Goal: Task Accomplishment & Management: Manage account settings

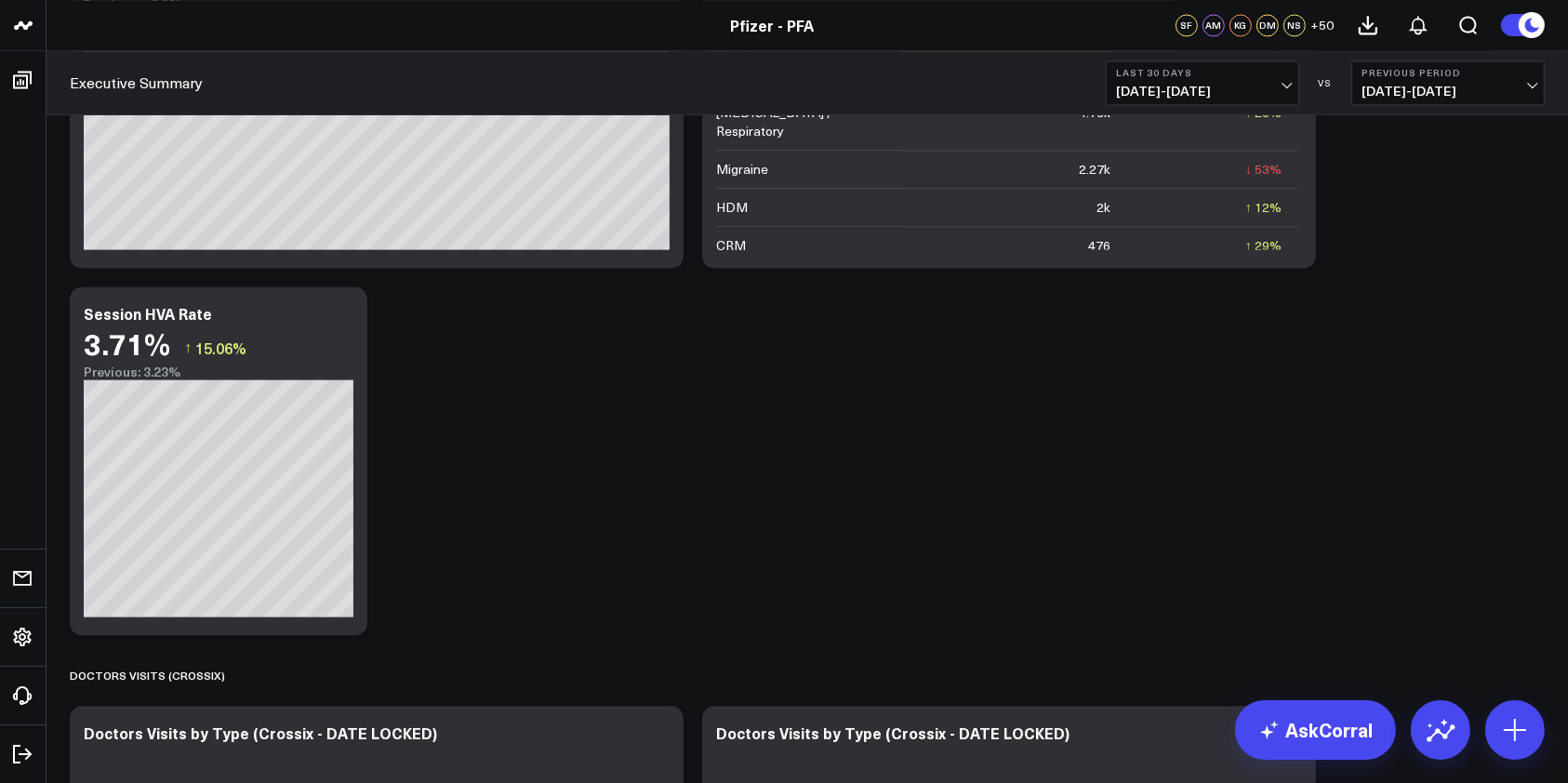
scroll to position [3756, 0]
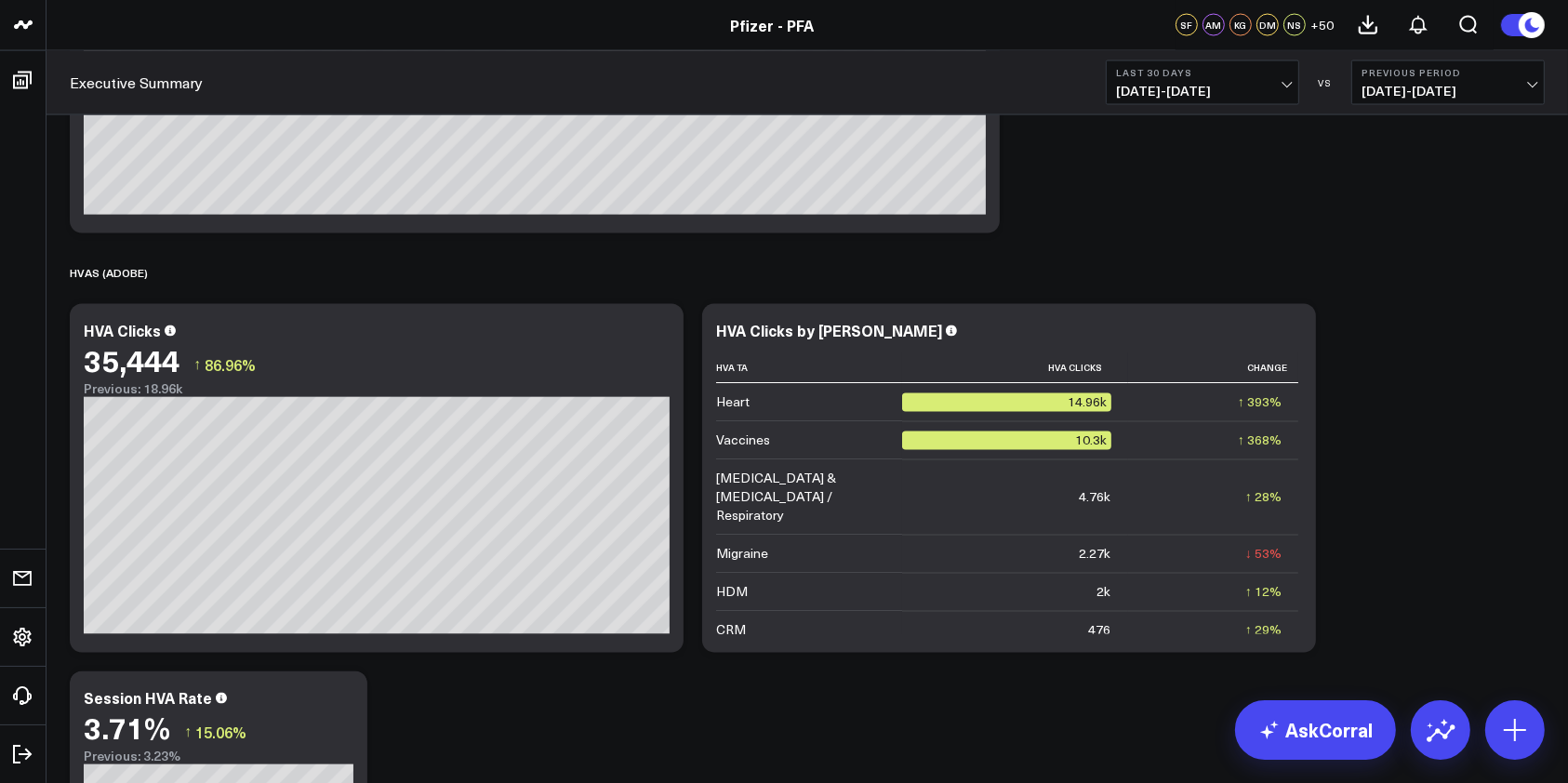
scroll to position [3550, 0]
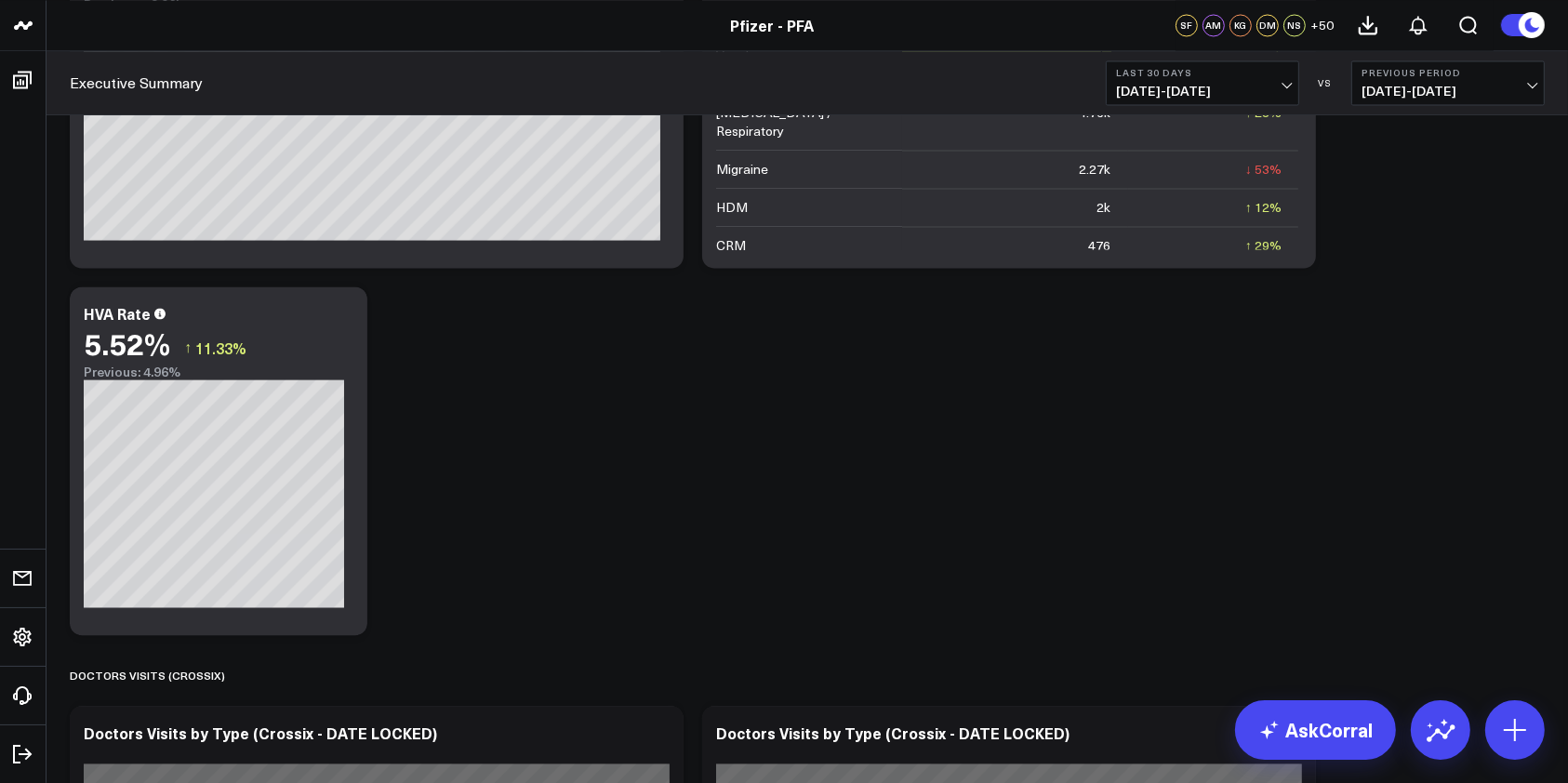
scroll to position [3756, 0]
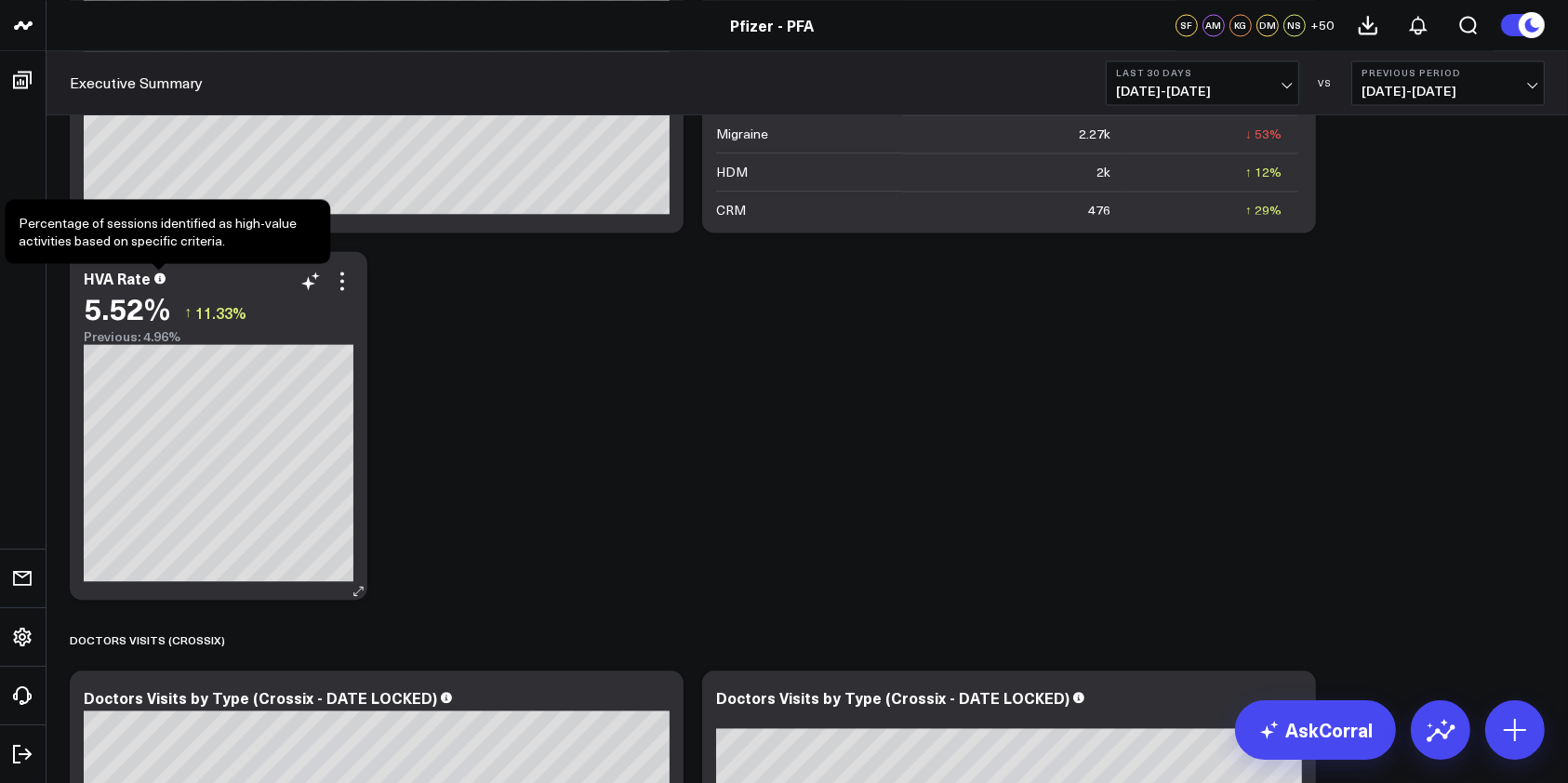
click at [159, 282] on icon at bounding box center [160, 278] width 11 height 11
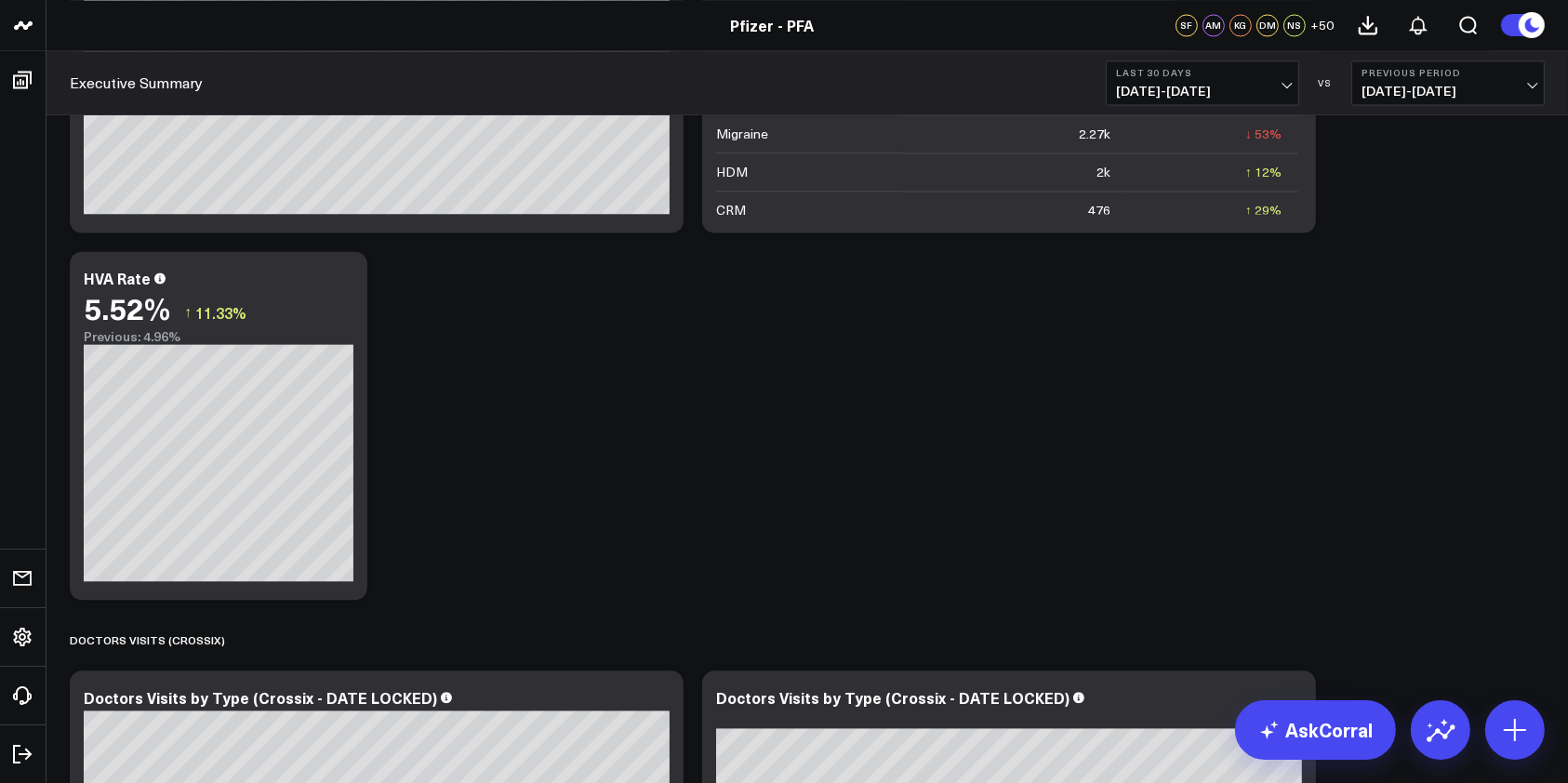
click at [340, 280] on icon at bounding box center [342, 281] width 22 height 22
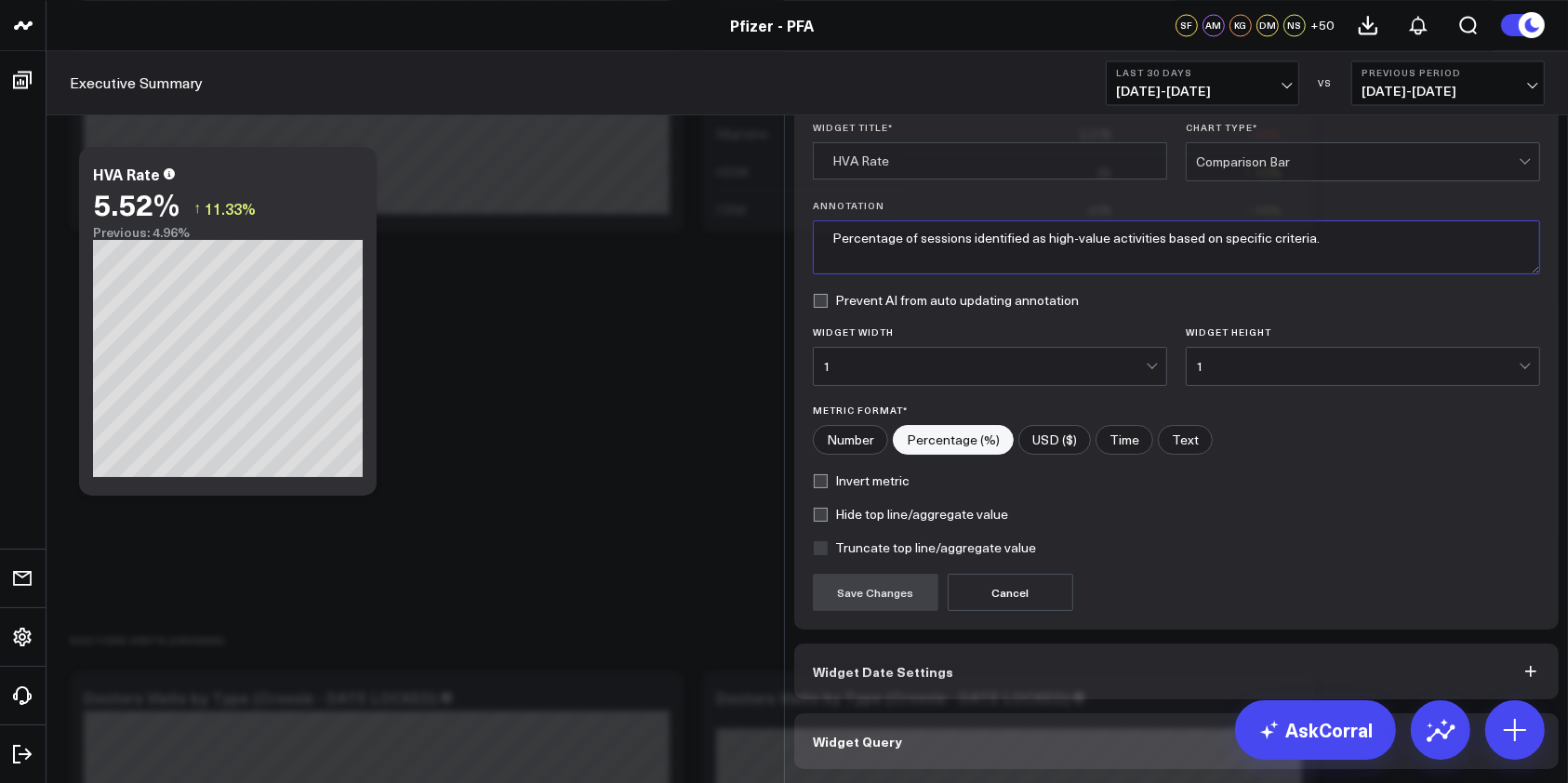
drag, startPoint x: 1306, startPoint y: 287, endPoint x: 658, endPoint y: 293, distance: 648.0
click at [658, 782] on div "Edit Widget Widget Display Widget Title * HVA Rate Chart Type * Comparison Bar …" at bounding box center [784, 783] width 1568 height 0
type textarea "Sum of HVA Clicks / Visits"
click at [863, 611] on button "Save Changes" at bounding box center [876, 592] width 126 height 37
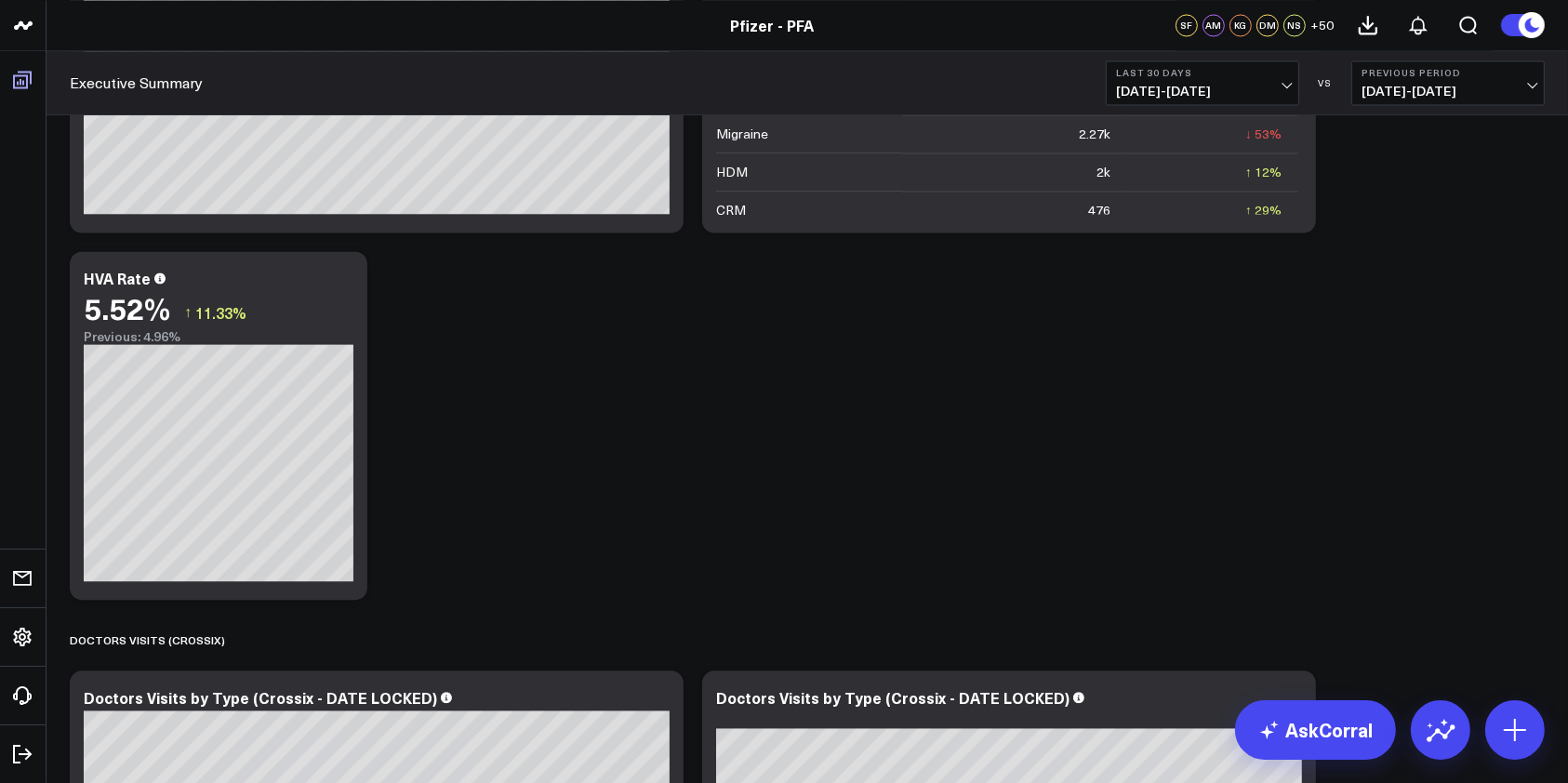
click at [11, 70] on icon at bounding box center [22, 79] width 22 height 22
click at [19, 78] on icon at bounding box center [22, 79] width 22 height 22
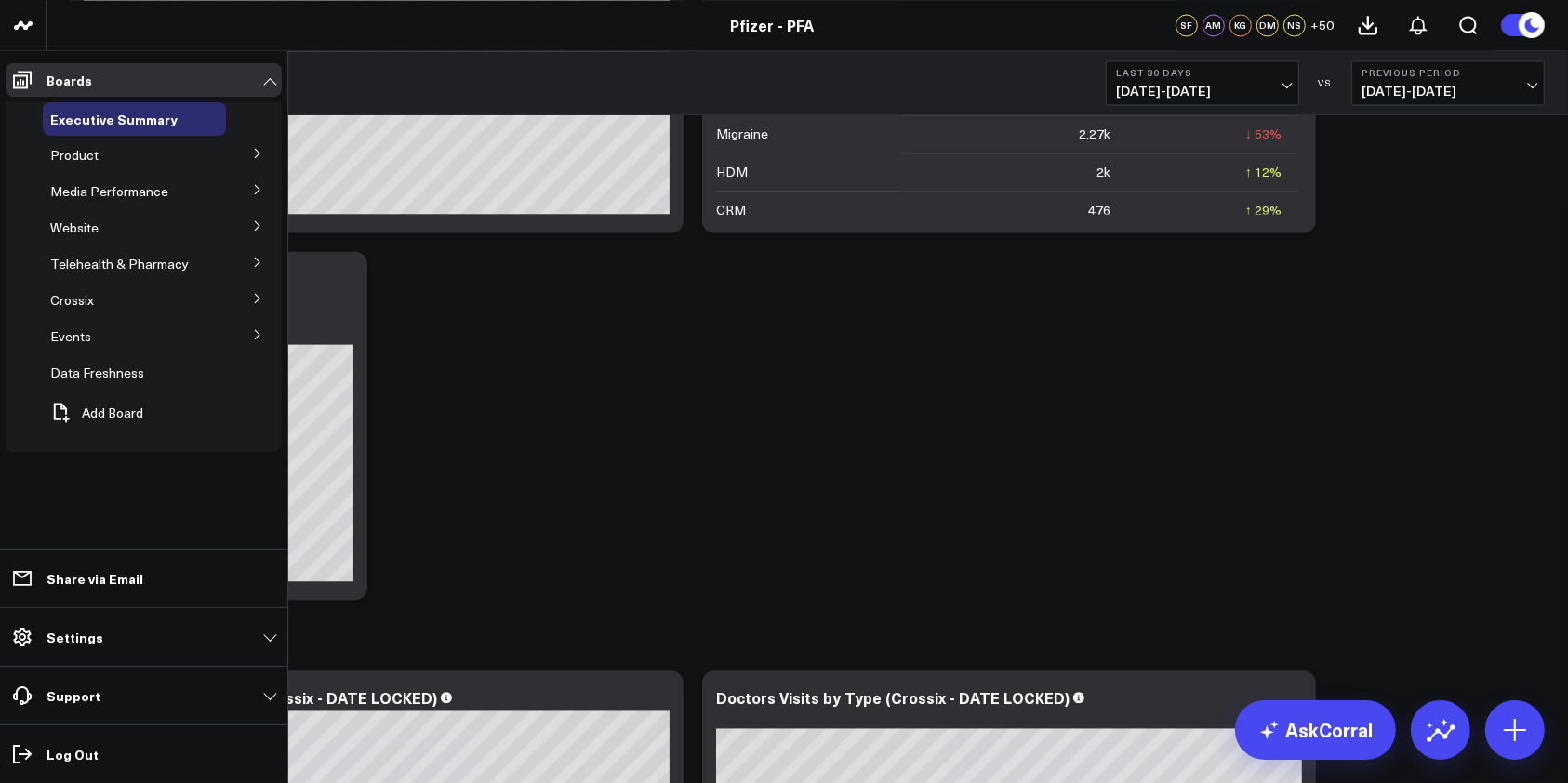
click at [260, 155] on icon at bounding box center [257, 154] width 5 height 10
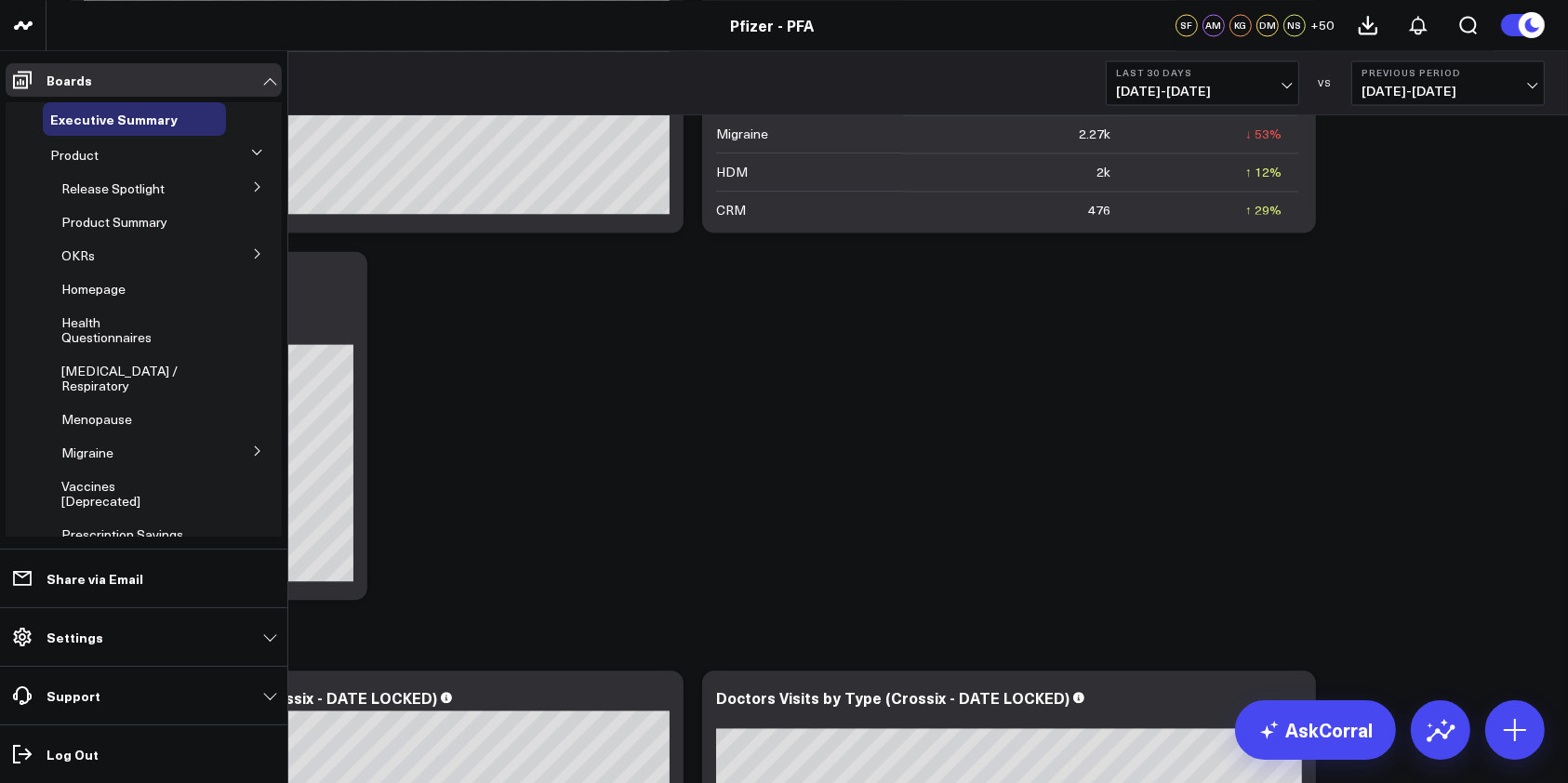
click at [255, 186] on icon at bounding box center [257, 187] width 5 height 10
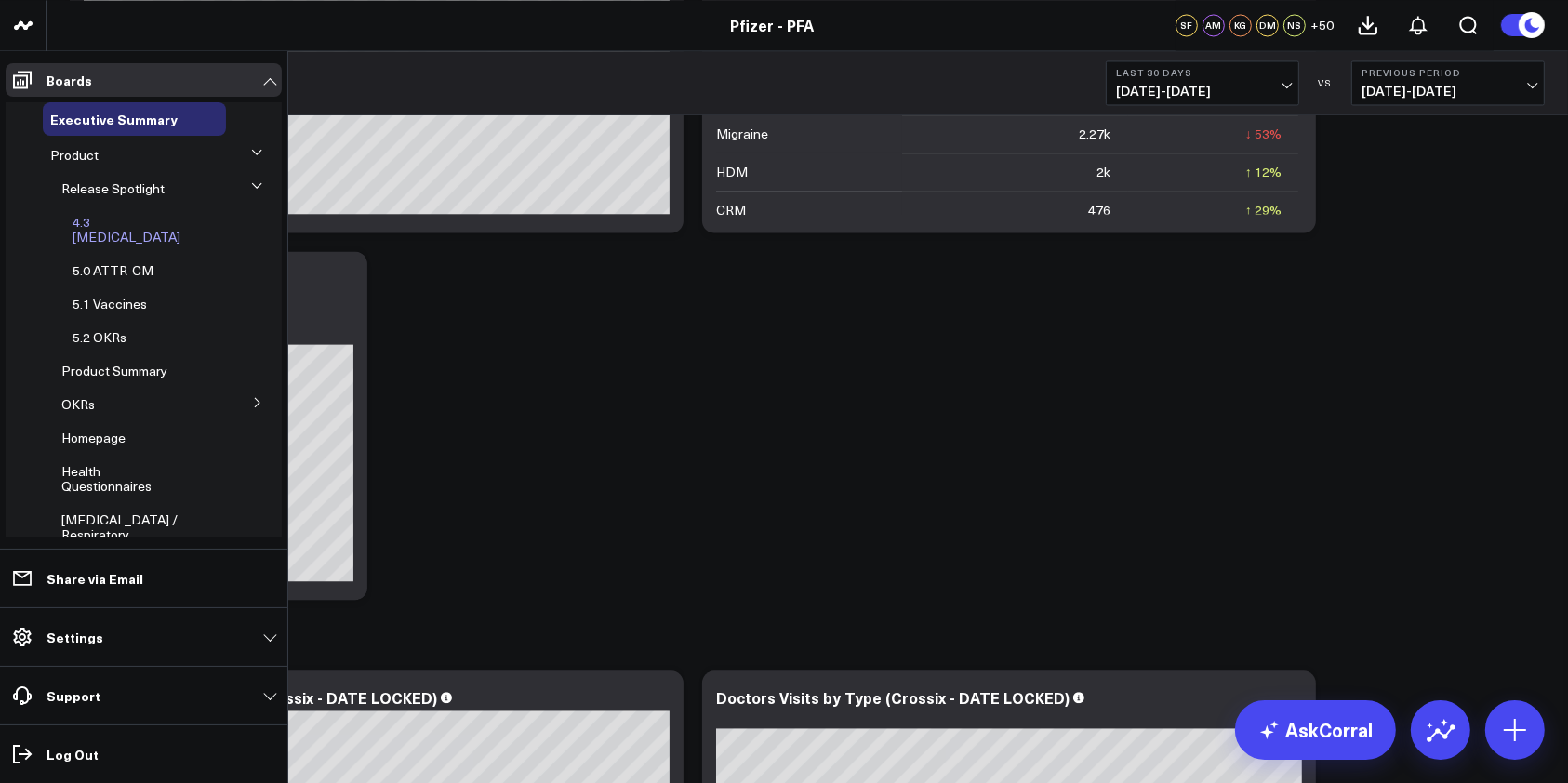
click at [115, 225] on span "4.3 [MEDICAL_DATA]" at bounding box center [126, 229] width 108 height 32
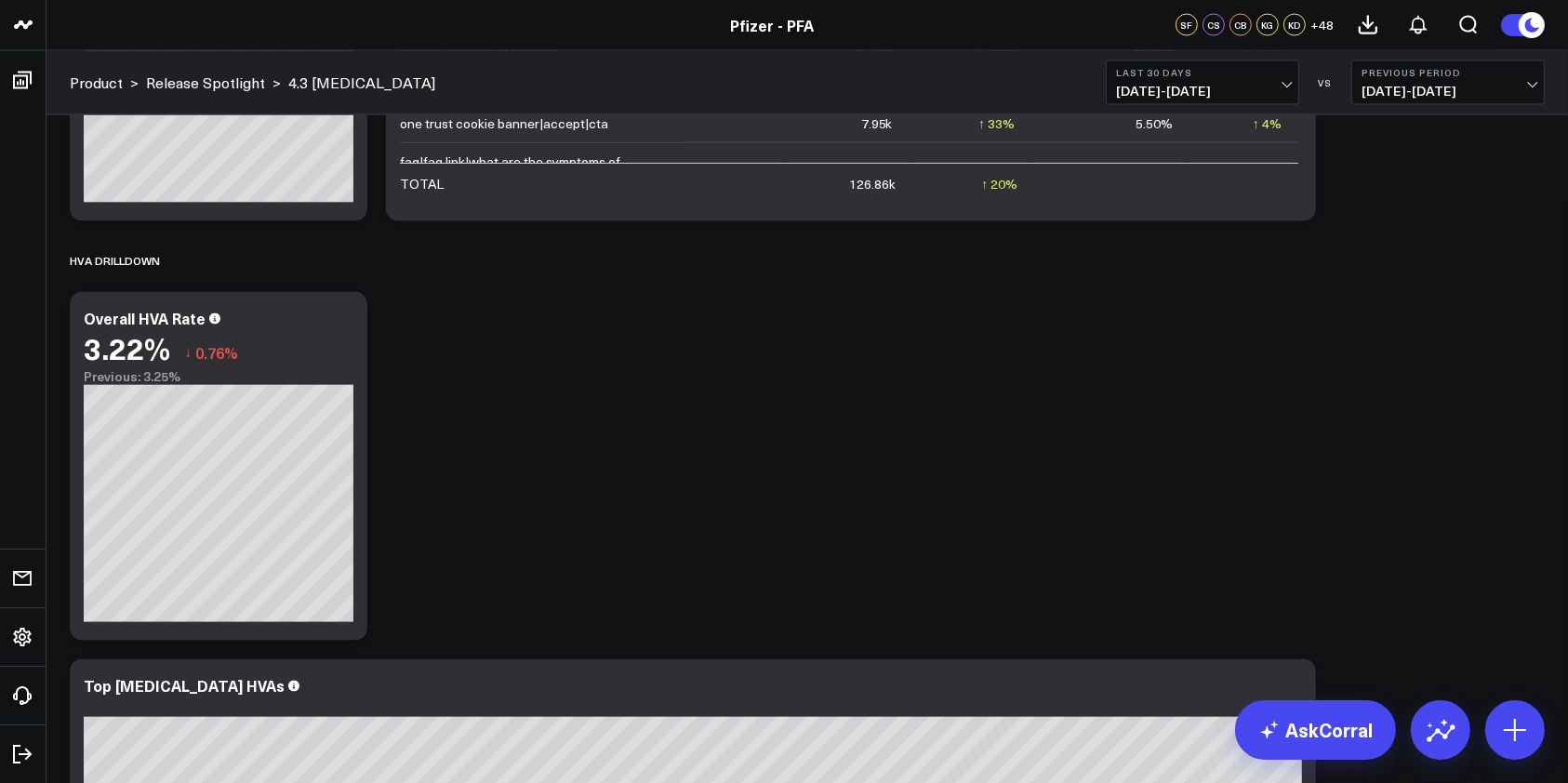
scroll to position [3508, 0]
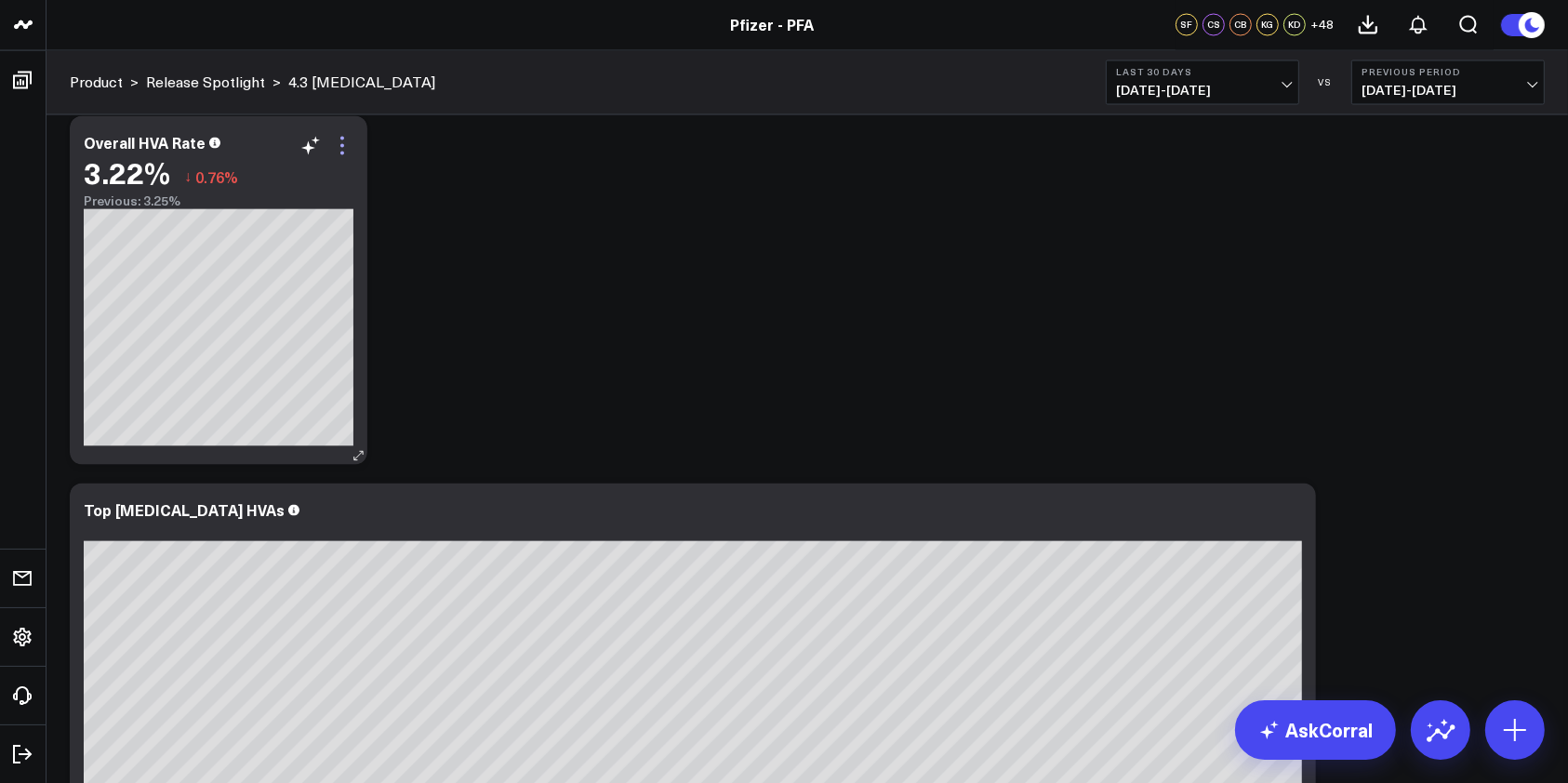
click at [342, 147] on icon at bounding box center [342, 145] width 22 height 22
click at [345, 152] on icon at bounding box center [342, 145] width 22 height 22
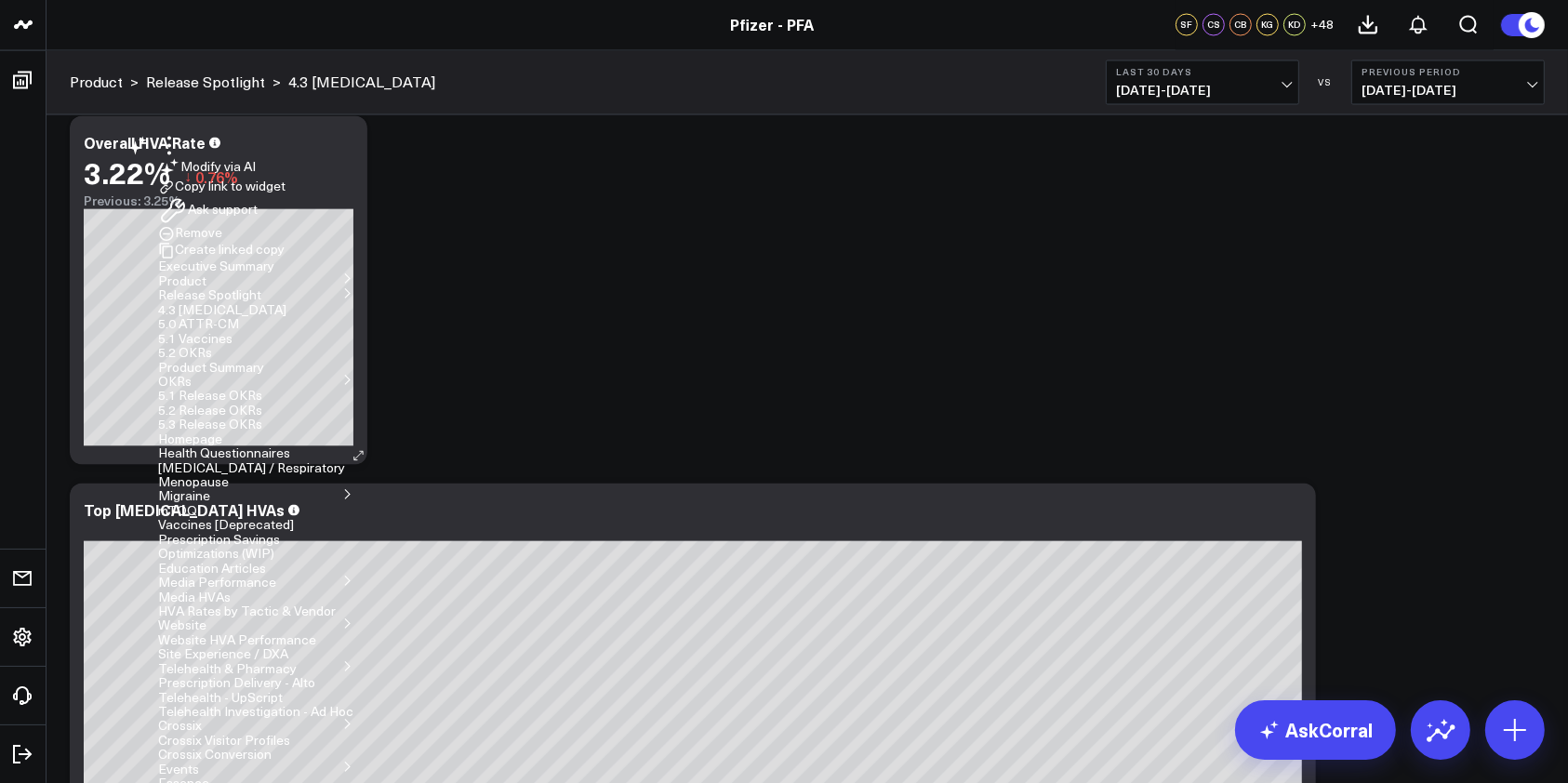
drag, startPoint x: 57, startPoint y: 154, endPoint x: 70, endPoint y: 153, distance: 13.0
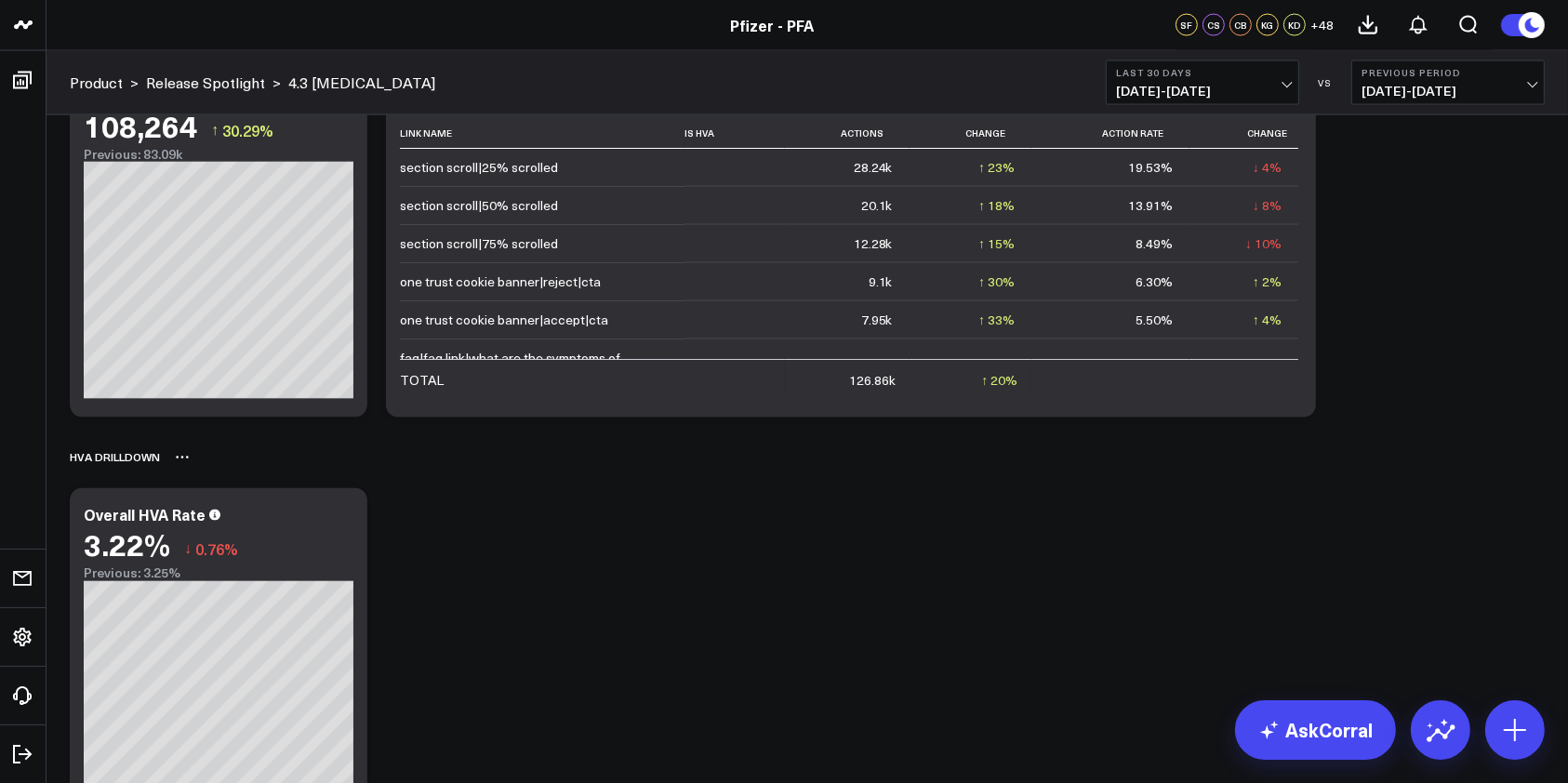
scroll to position [3385, 0]
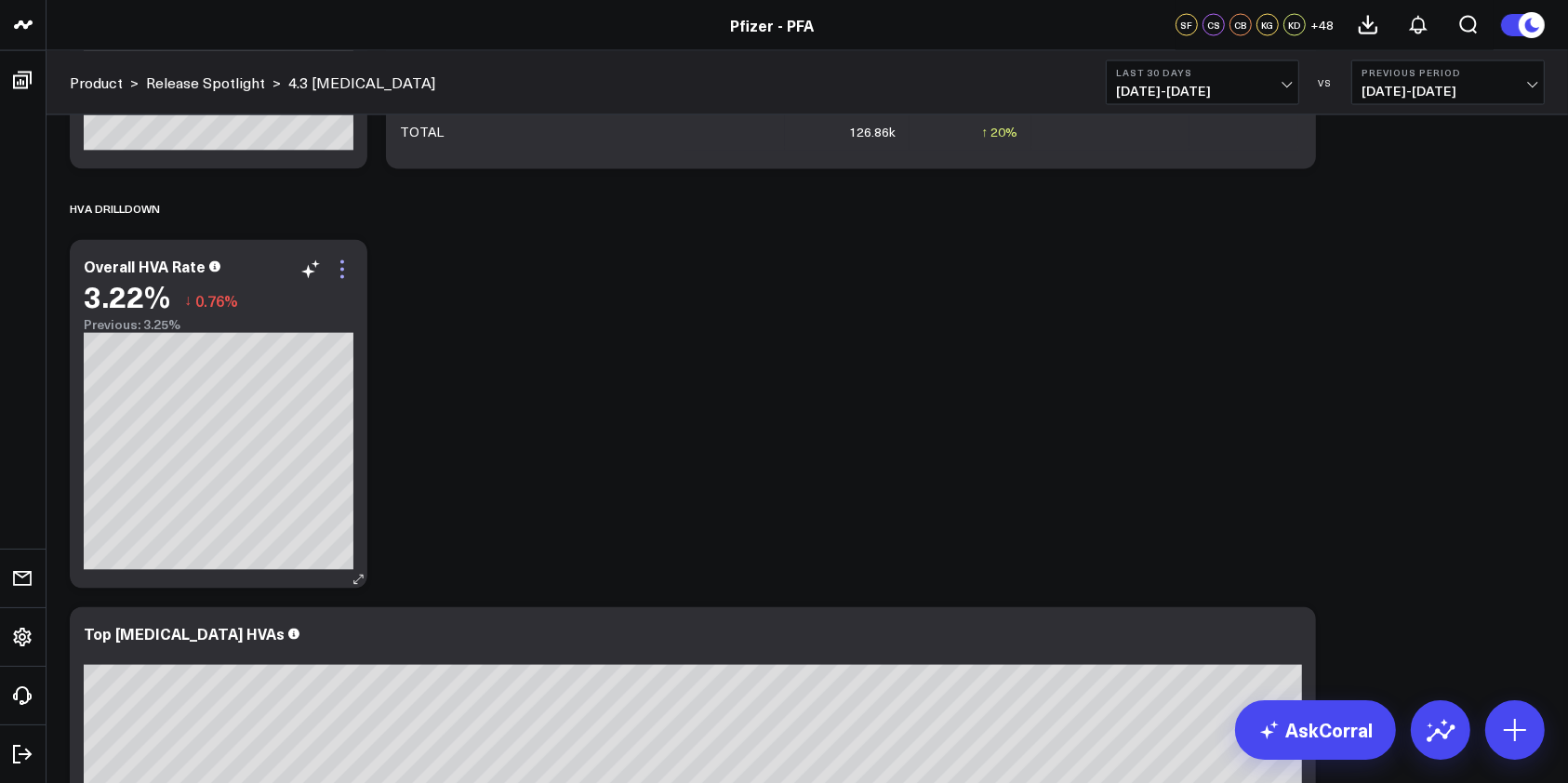
click at [343, 272] on icon at bounding box center [342, 269] width 22 height 22
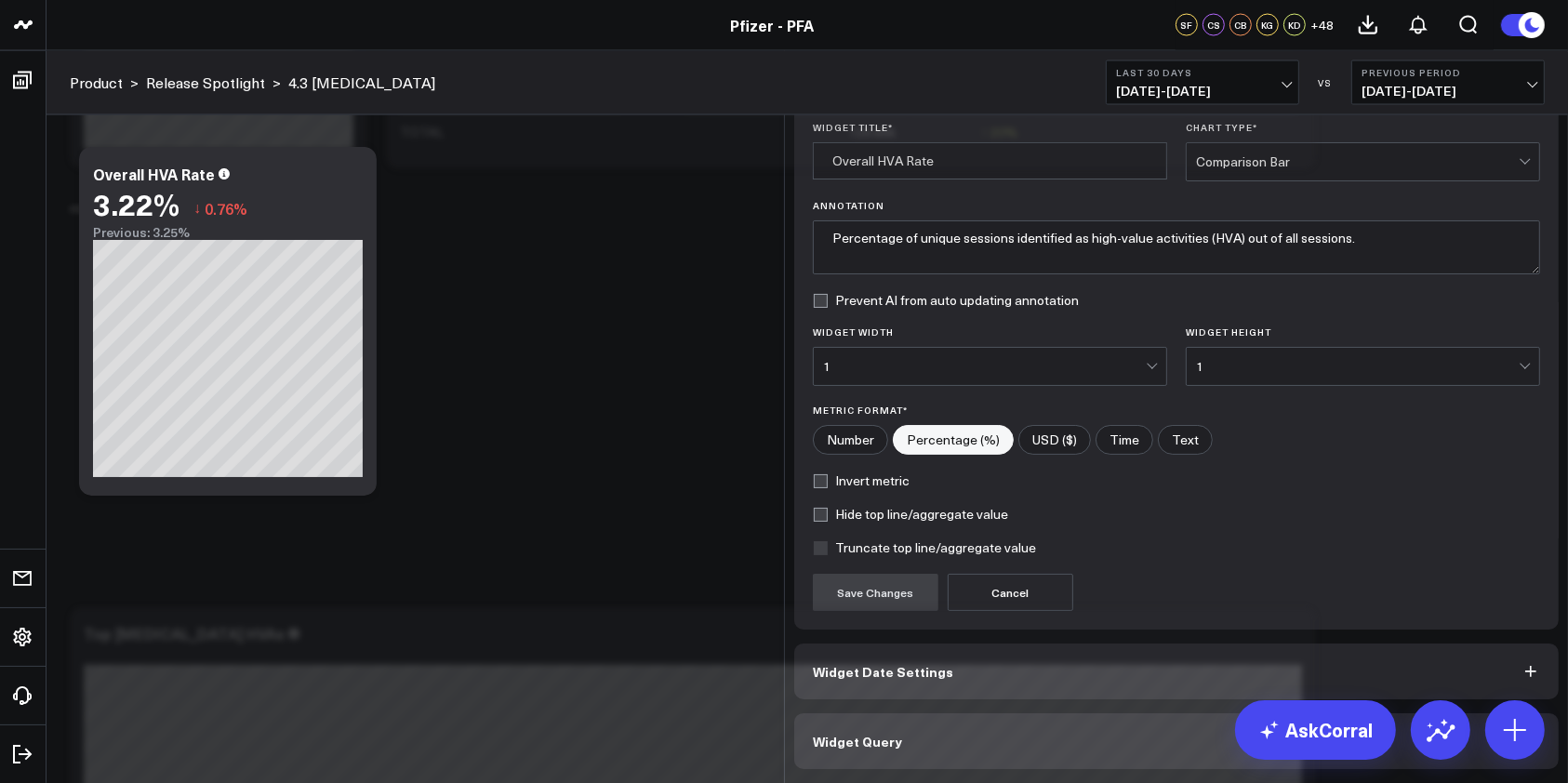
scroll to position [46, 0]
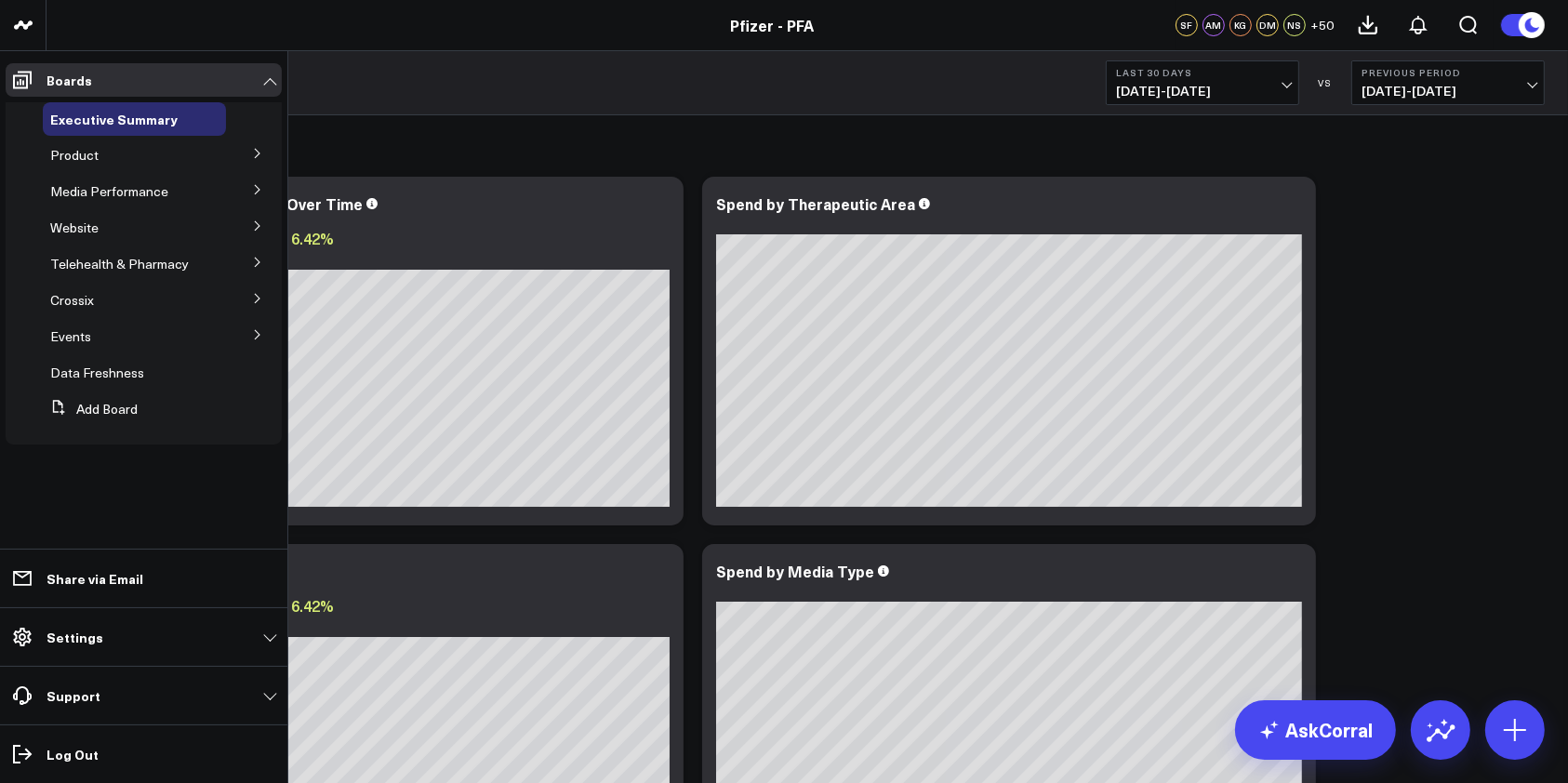
click at [259, 153] on icon at bounding box center [258, 154] width 11 height 11
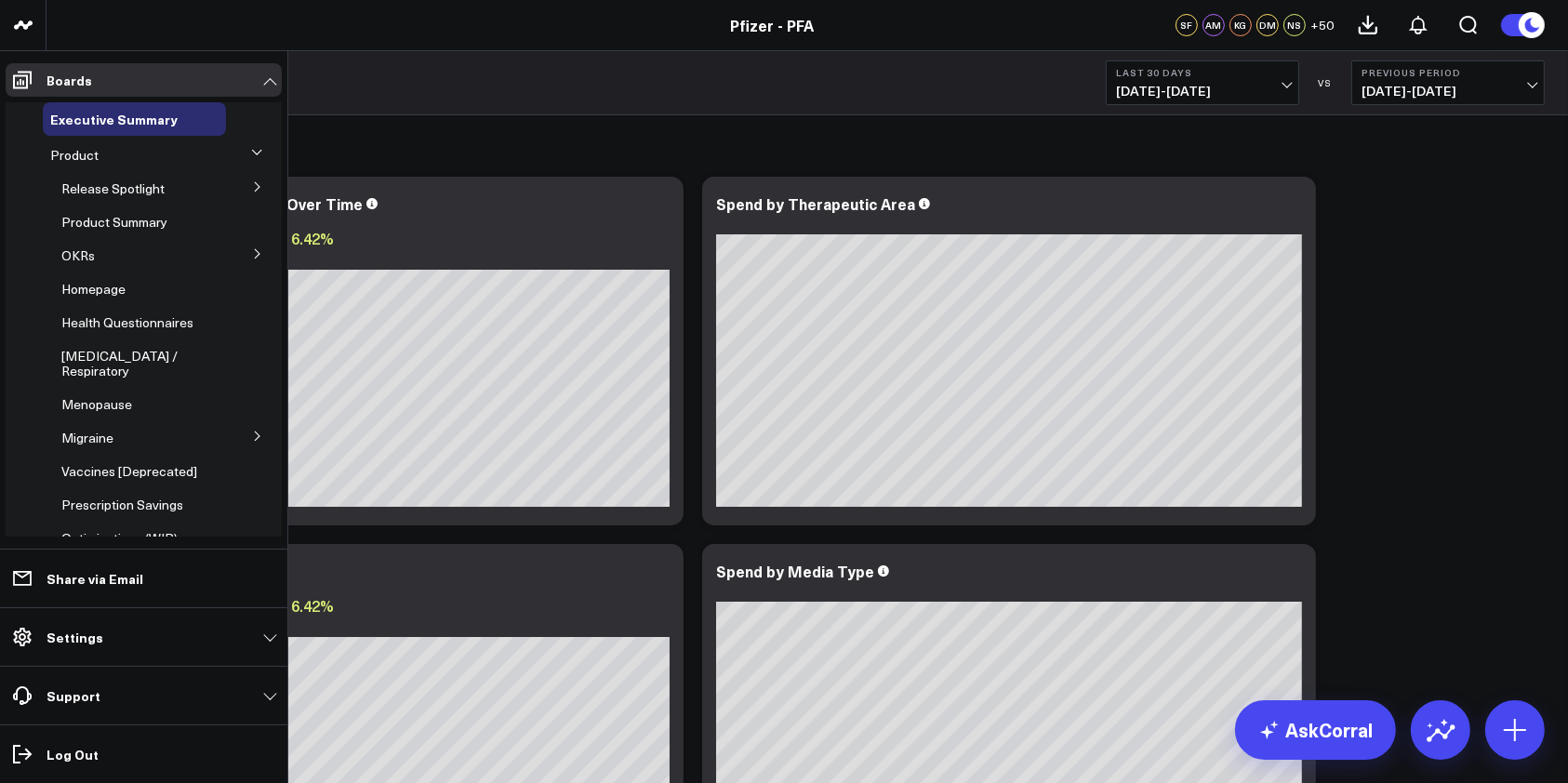
click at [255, 184] on icon at bounding box center [257, 187] width 5 height 10
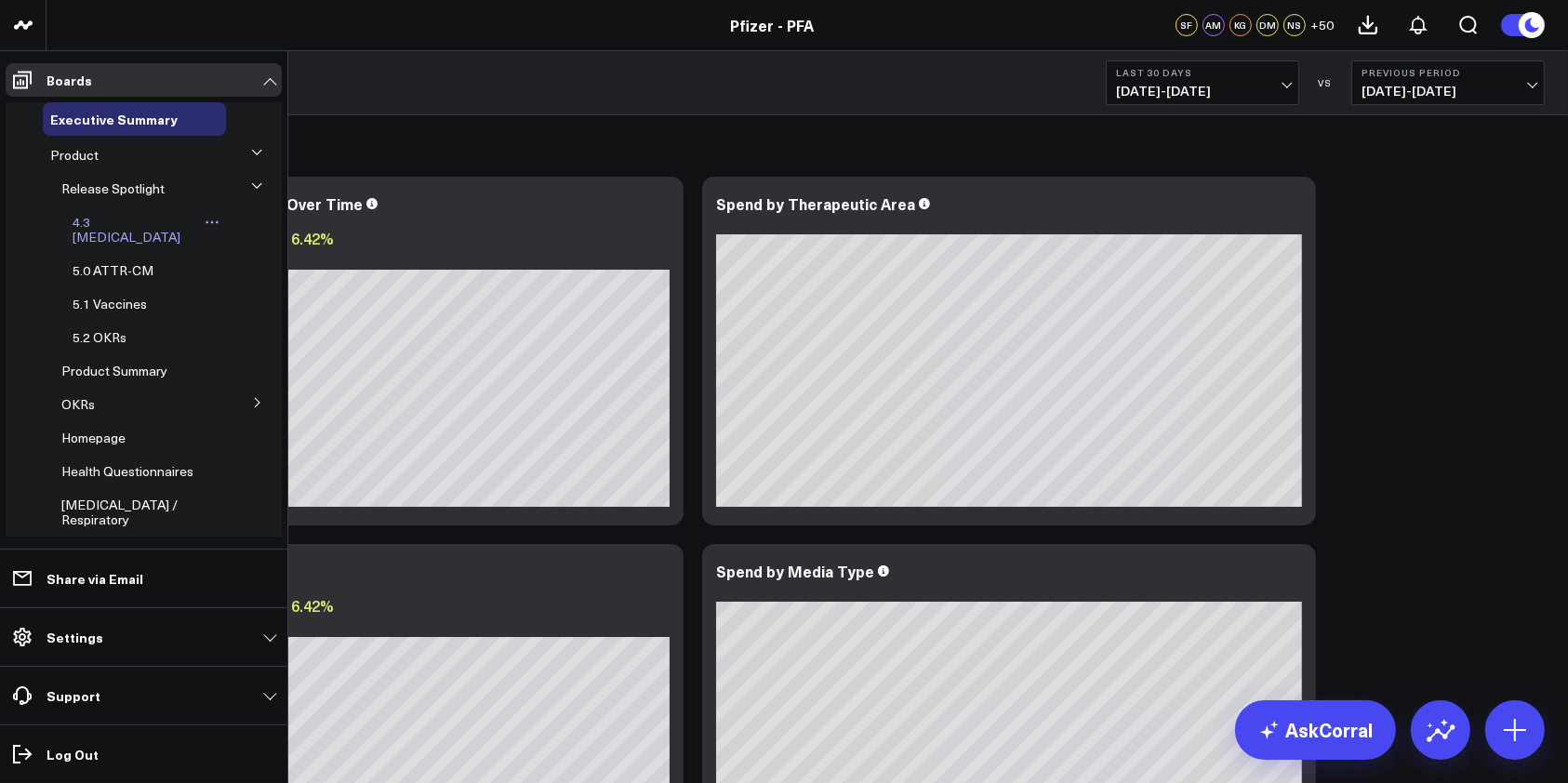
click at [103, 219] on span "4.3 [MEDICAL_DATA]" at bounding box center [126, 229] width 108 height 32
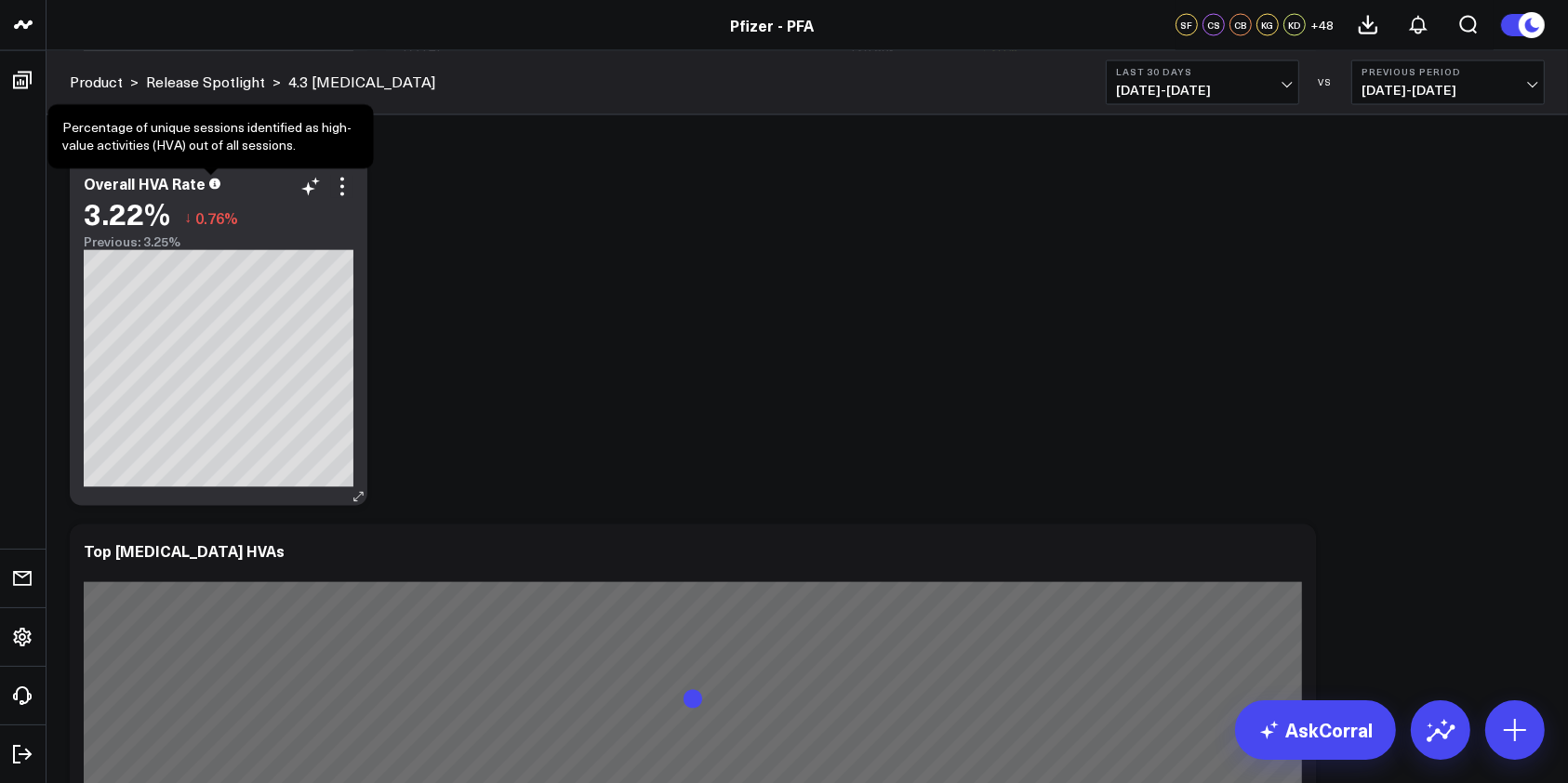
scroll to position [3468, 0]
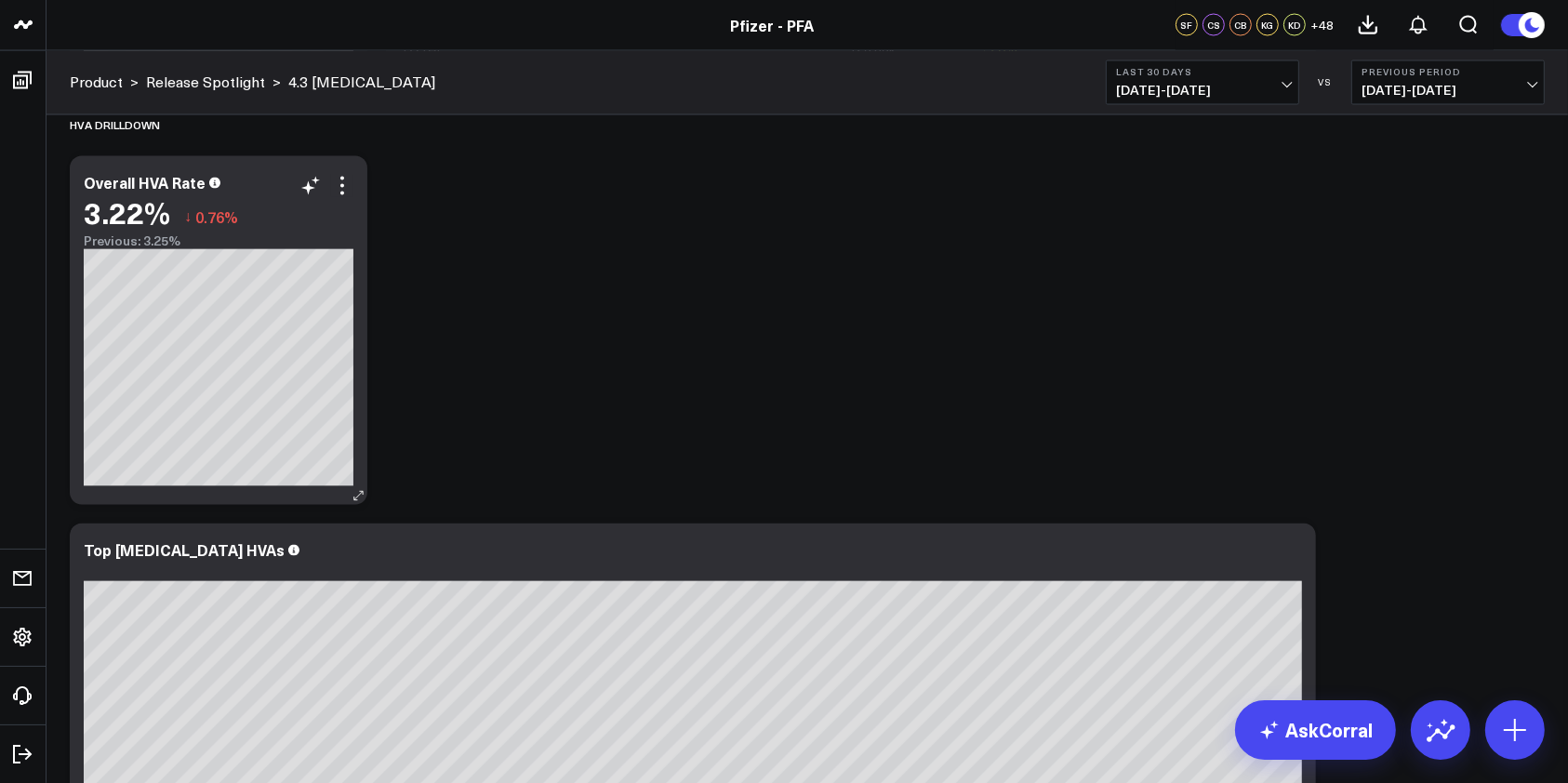
click at [347, 199] on div "3.22% ↓ 0.76%" at bounding box center [219, 213] width 270 height 33
click at [342, 189] on icon at bounding box center [342, 185] width 22 height 22
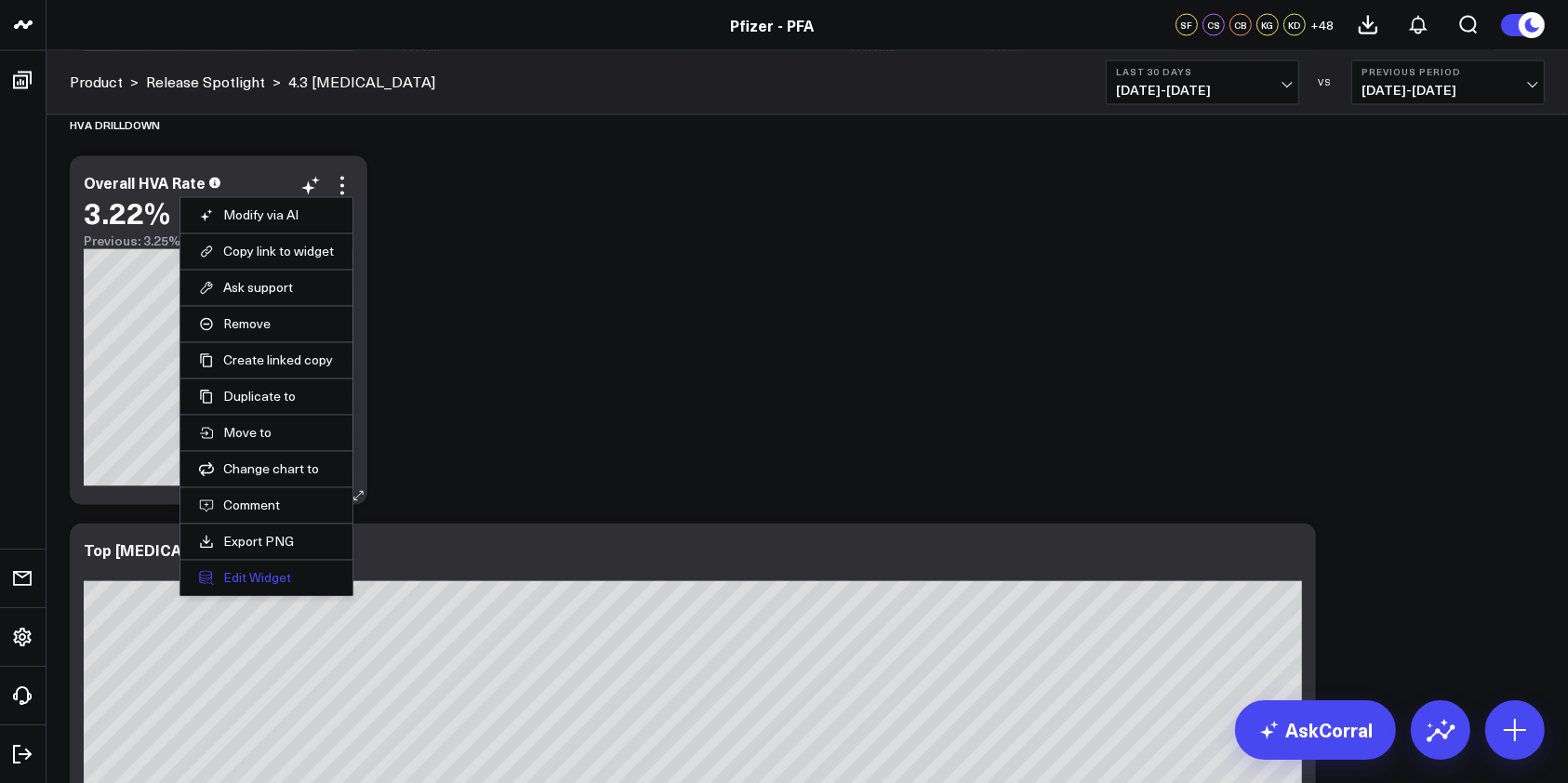
click at [243, 570] on button "Edit Widget" at bounding box center [266, 579] width 135 height 17
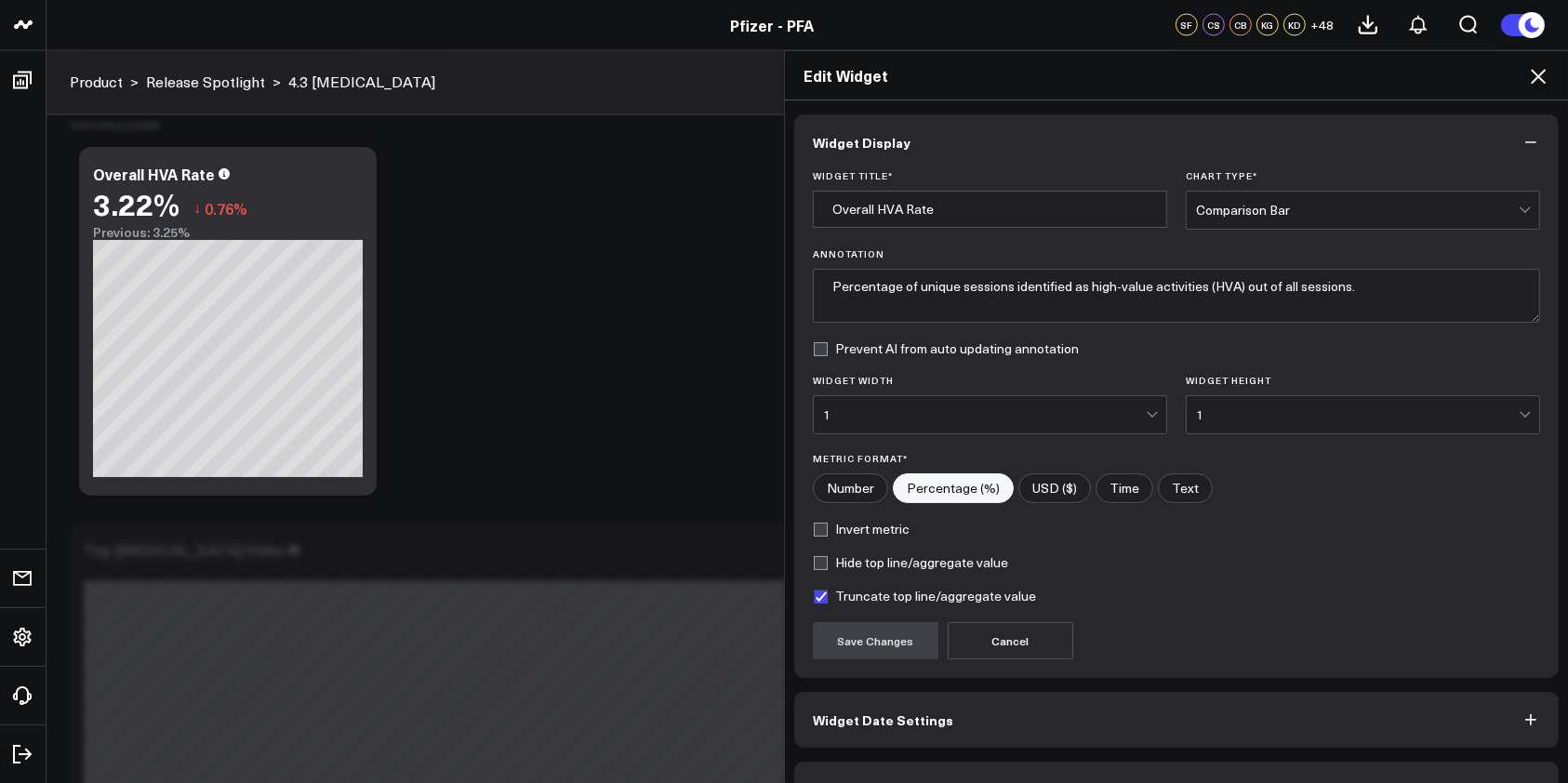
scroll to position [46, 0]
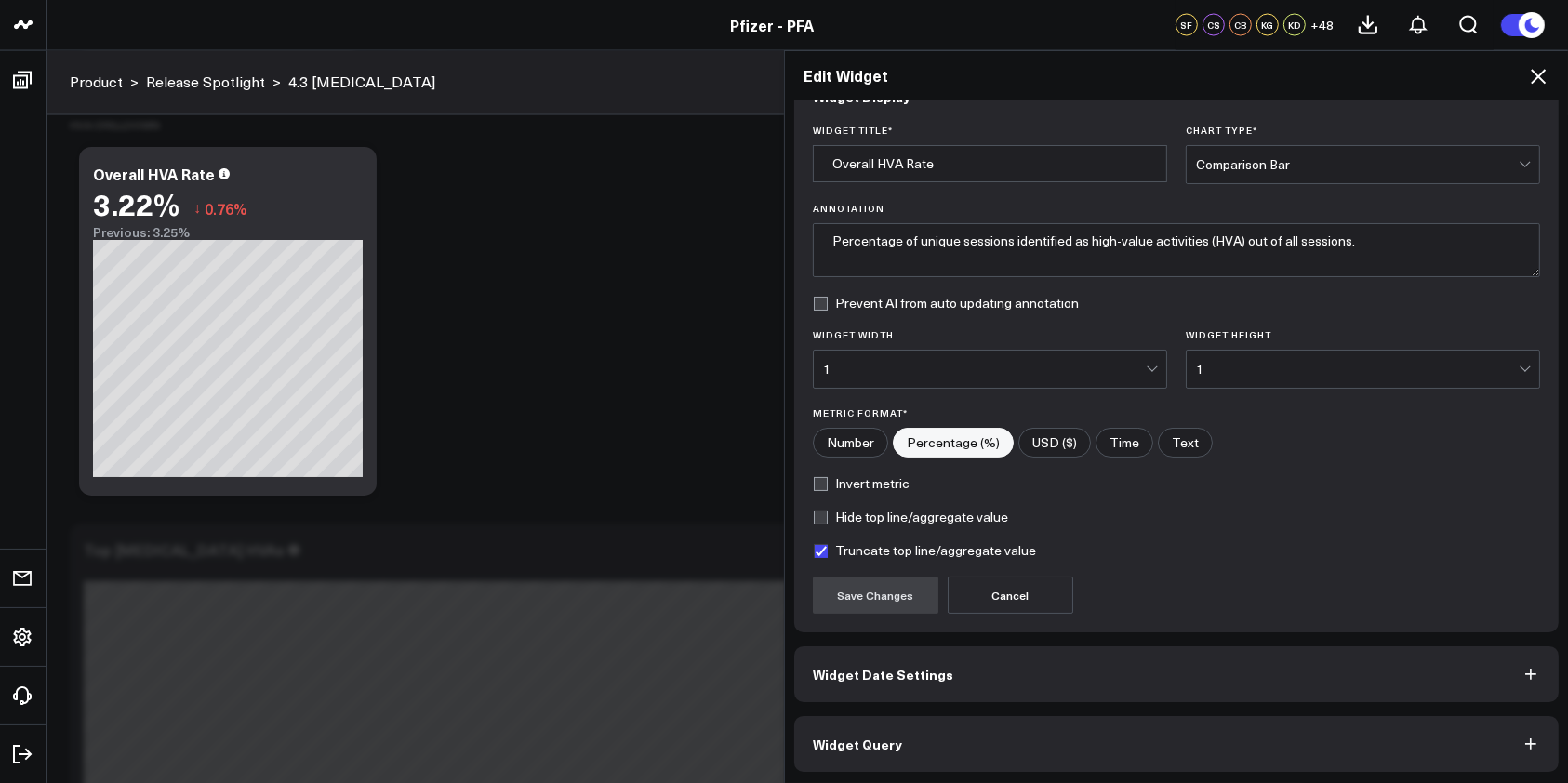
click at [1521, 750] on icon "button" at bounding box center [1530, 744] width 18 height 18
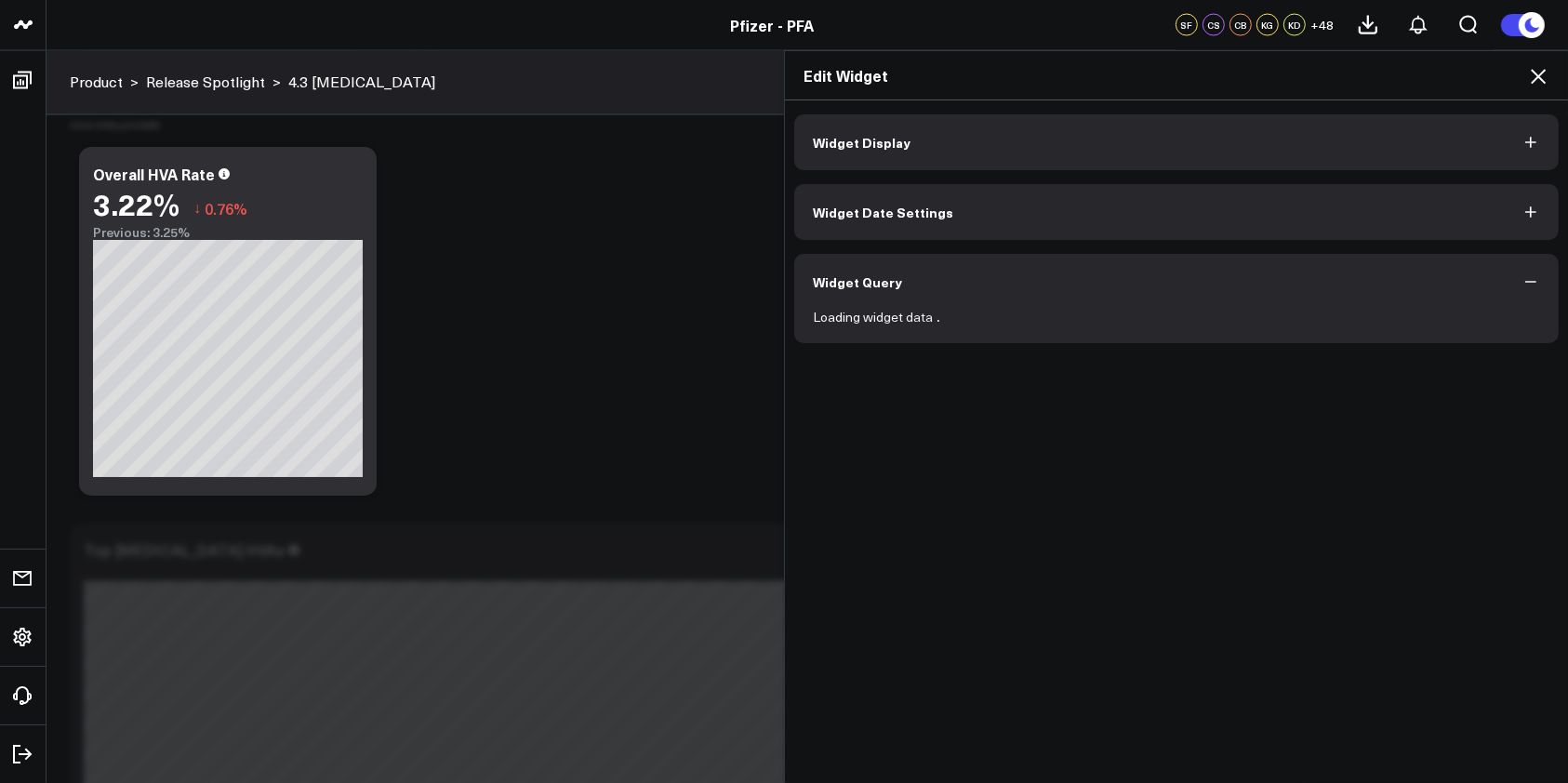
scroll to position [0, 0]
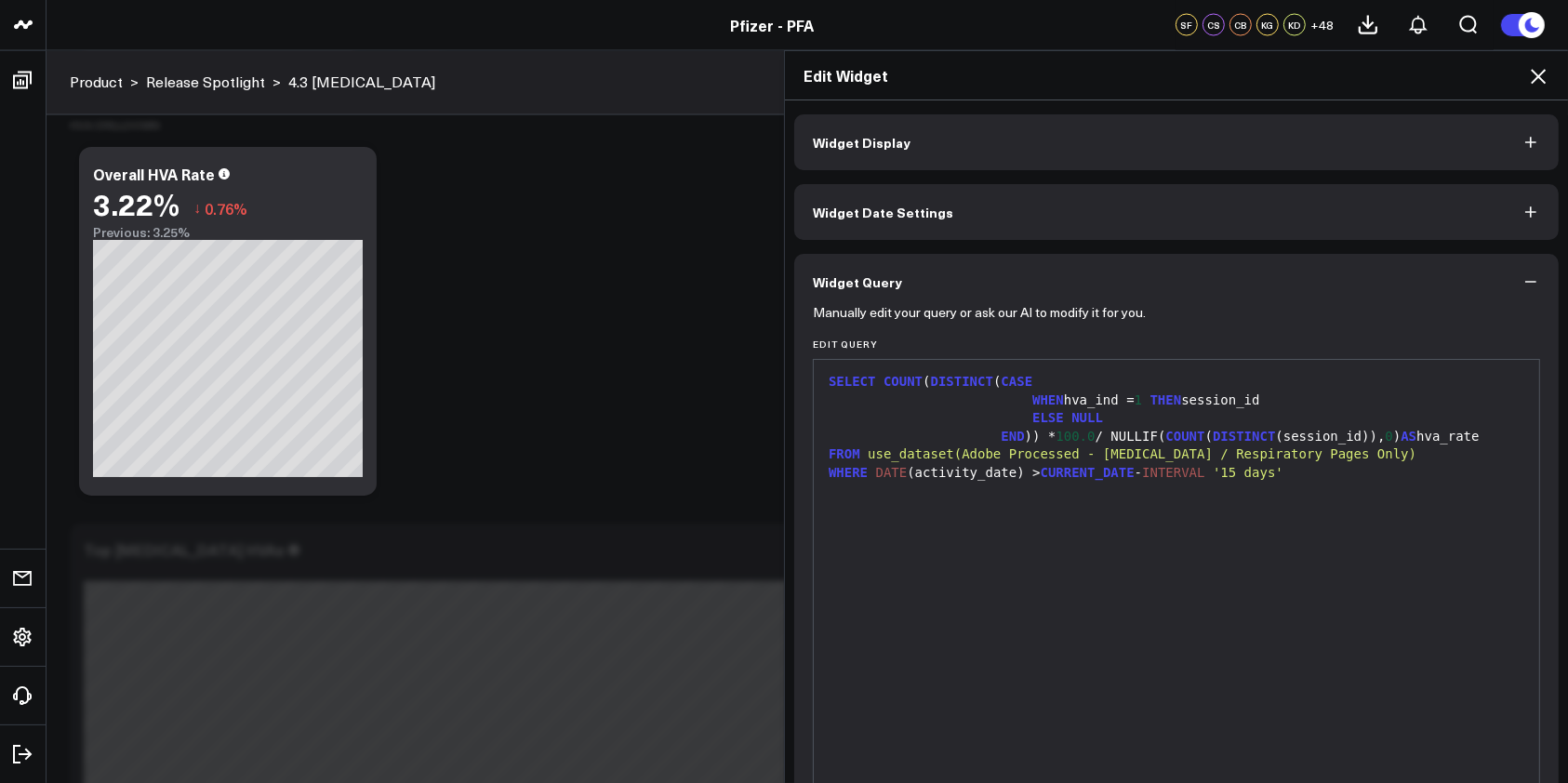
click at [1536, 76] on icon at bounding box center [1537, 75] width 22 height 22
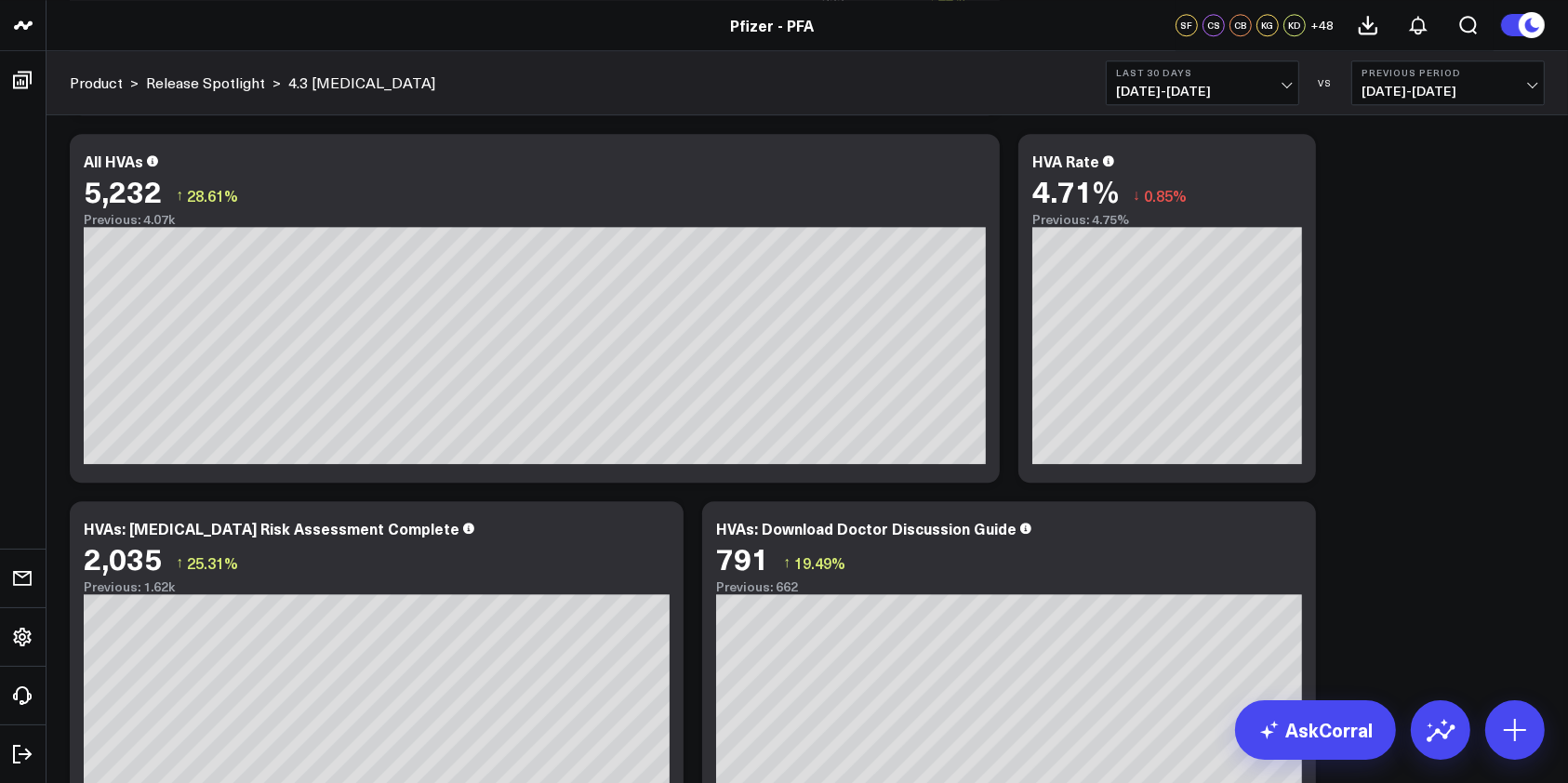
scroll to position [4959, 0]
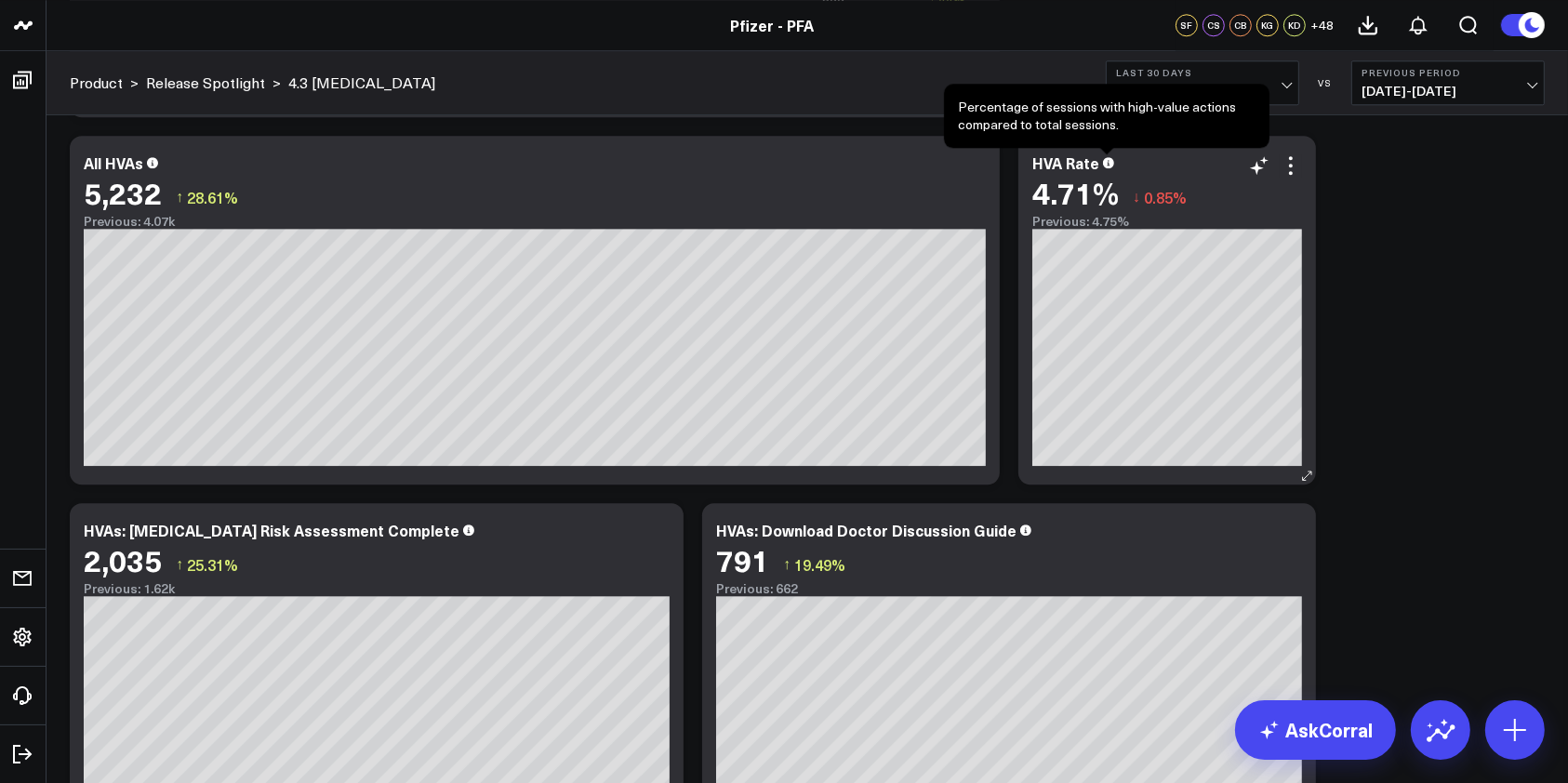
click at [1108, 163] on icon at bounding box center [1109, 163] width 11 height 11
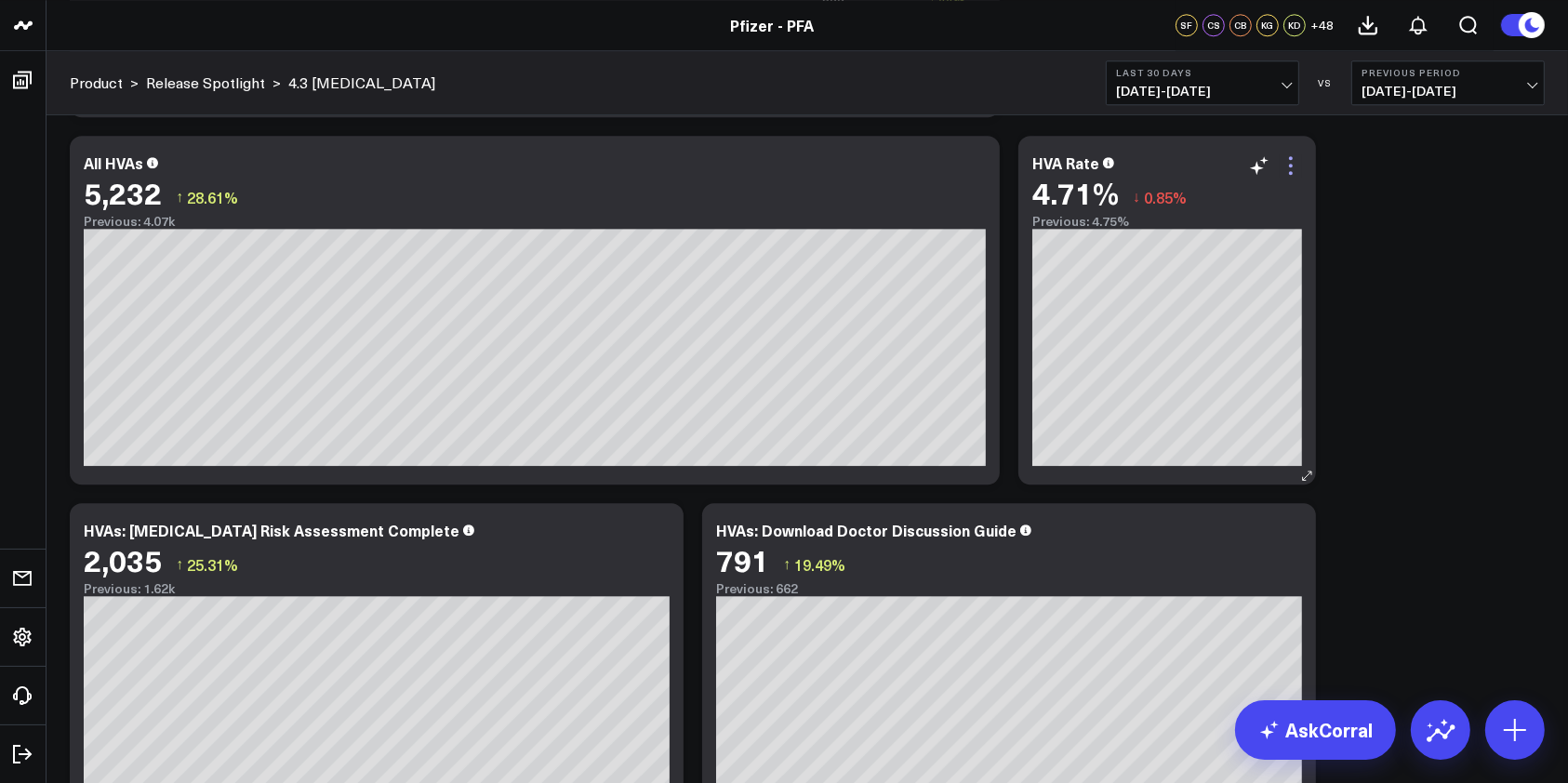
click at [1292, 158] on icon at bounding box center [1290, 165] width 22 height 22
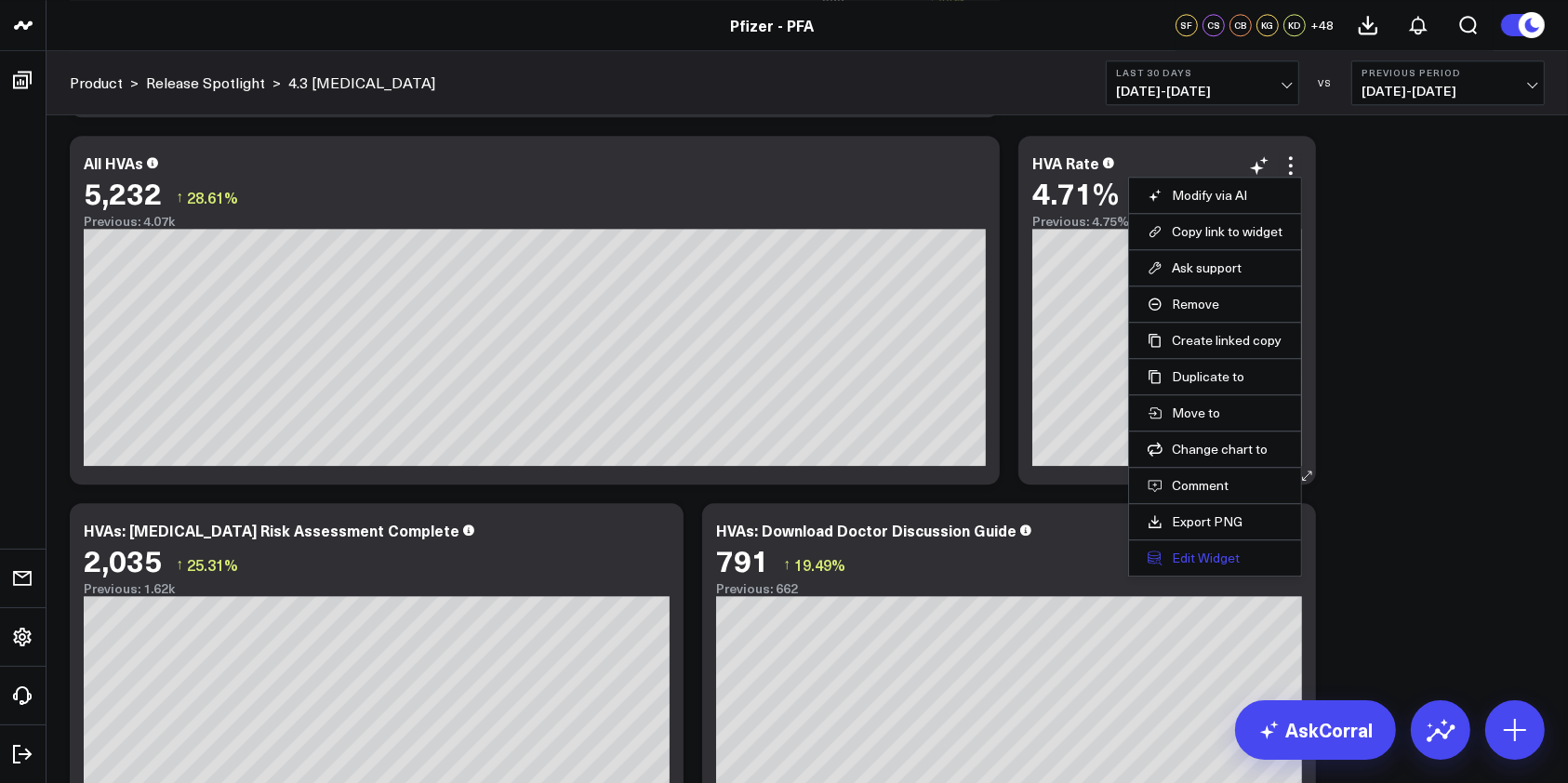
click at [1227, 552] on button "Edit Widget" at bounding box center [1214, 559] width 135 height 17
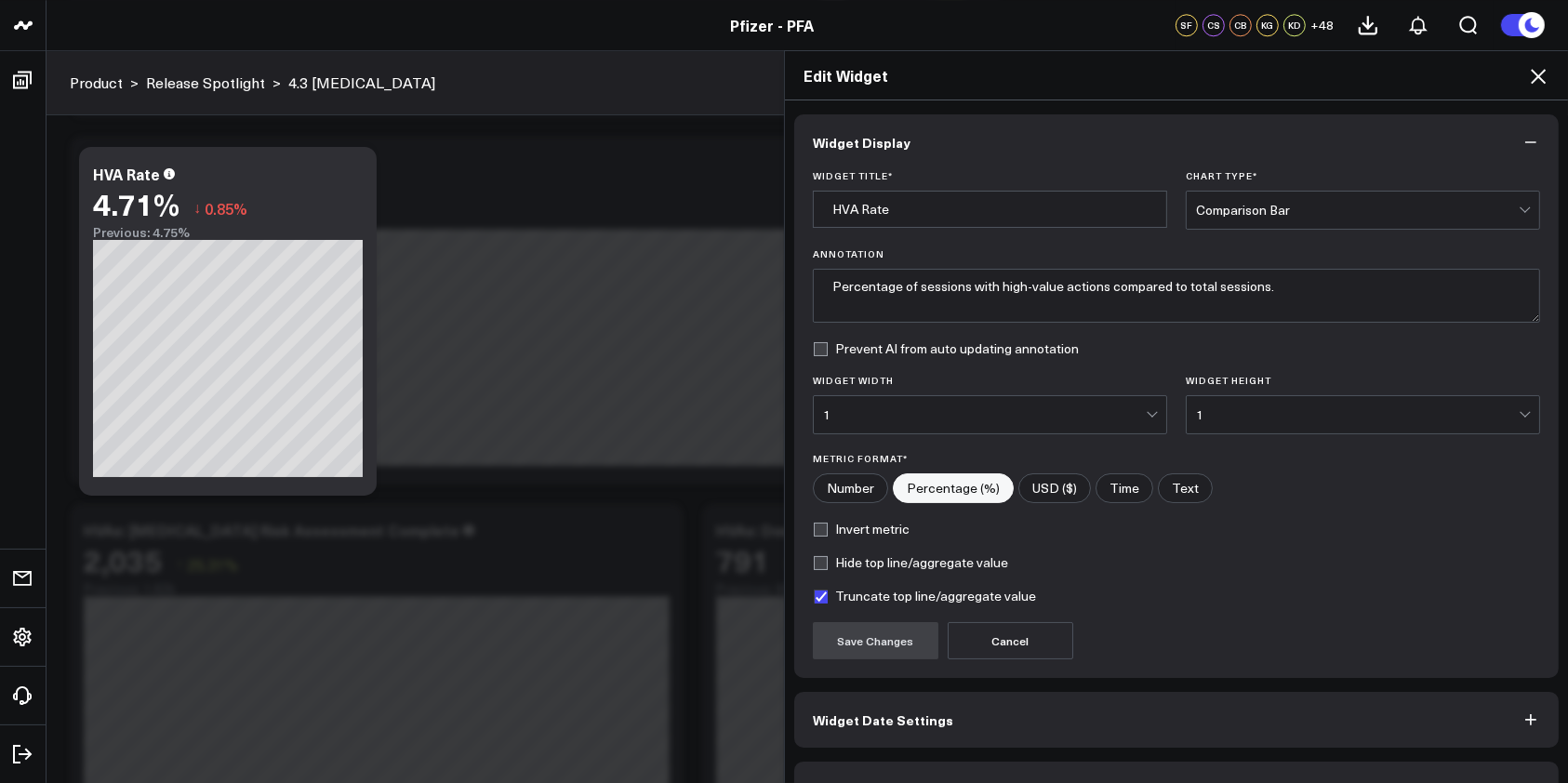
scroll to position [46, 0]
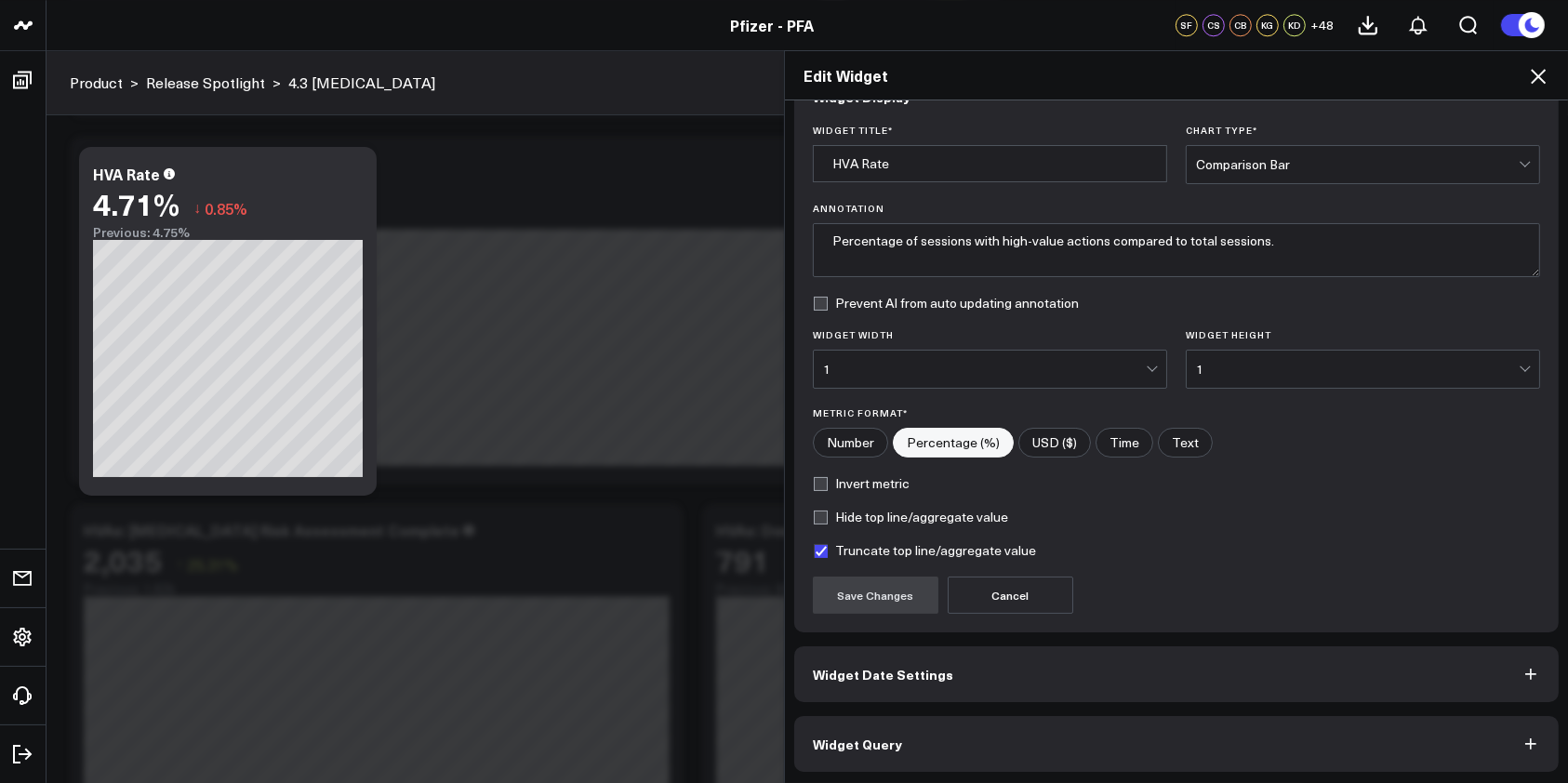
click at [1541, 747] on button "Widget Query" at bounding box center [1176, 744] width 764 height 55
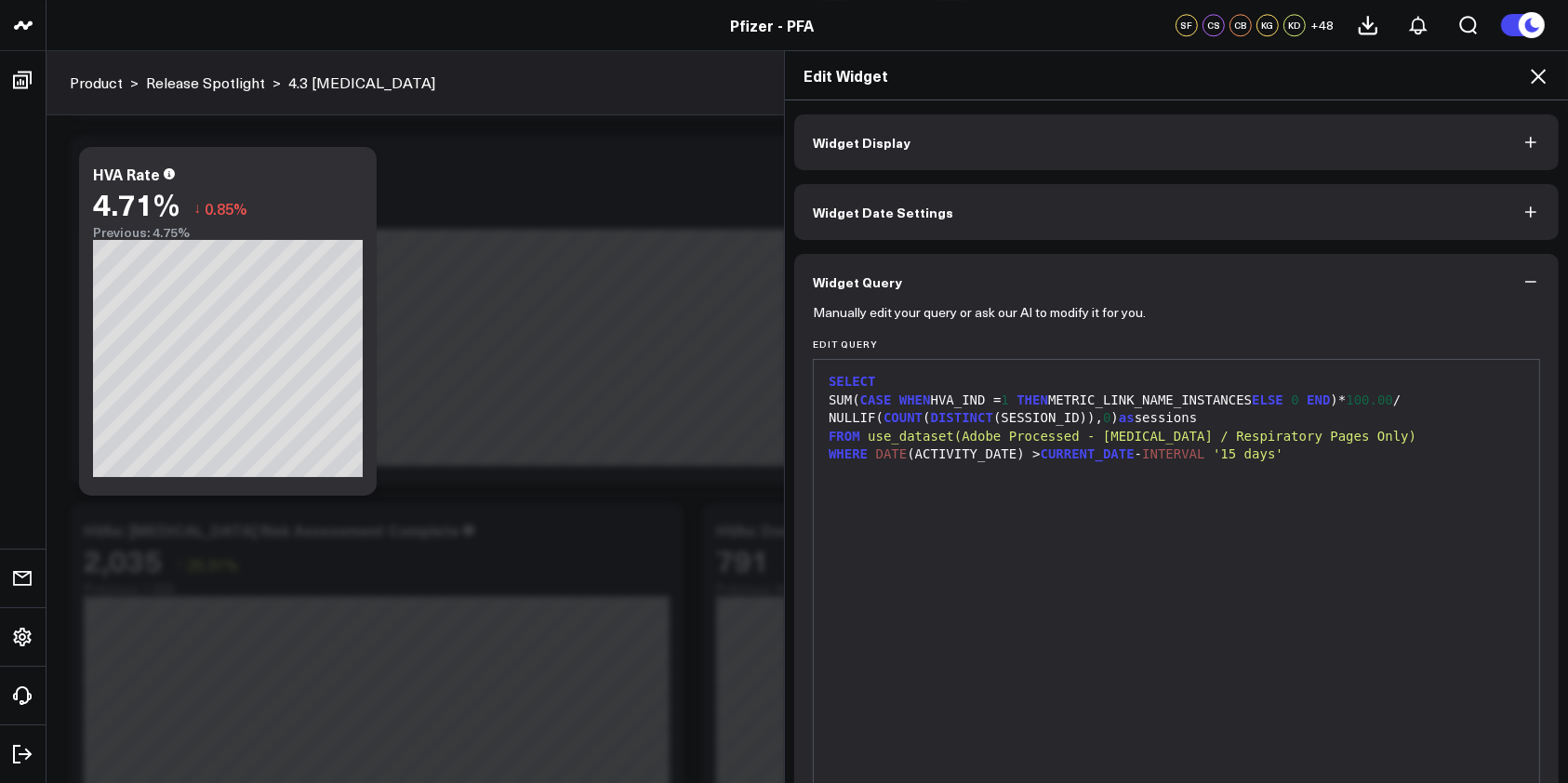
scroll to position [5112, 0]
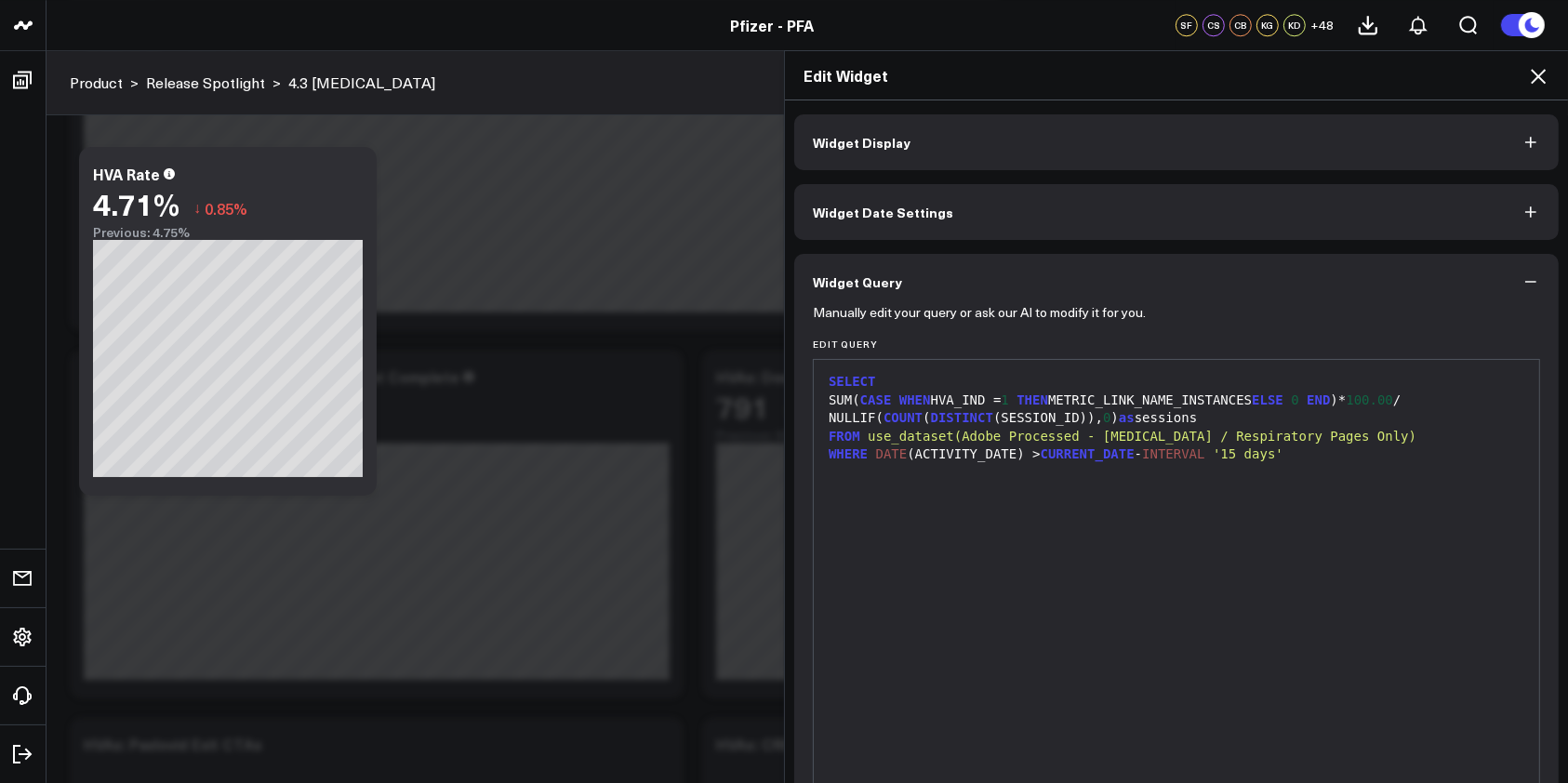
click at [1533, 74] on icon at bounding box center [1537, 75] width 22 height 22
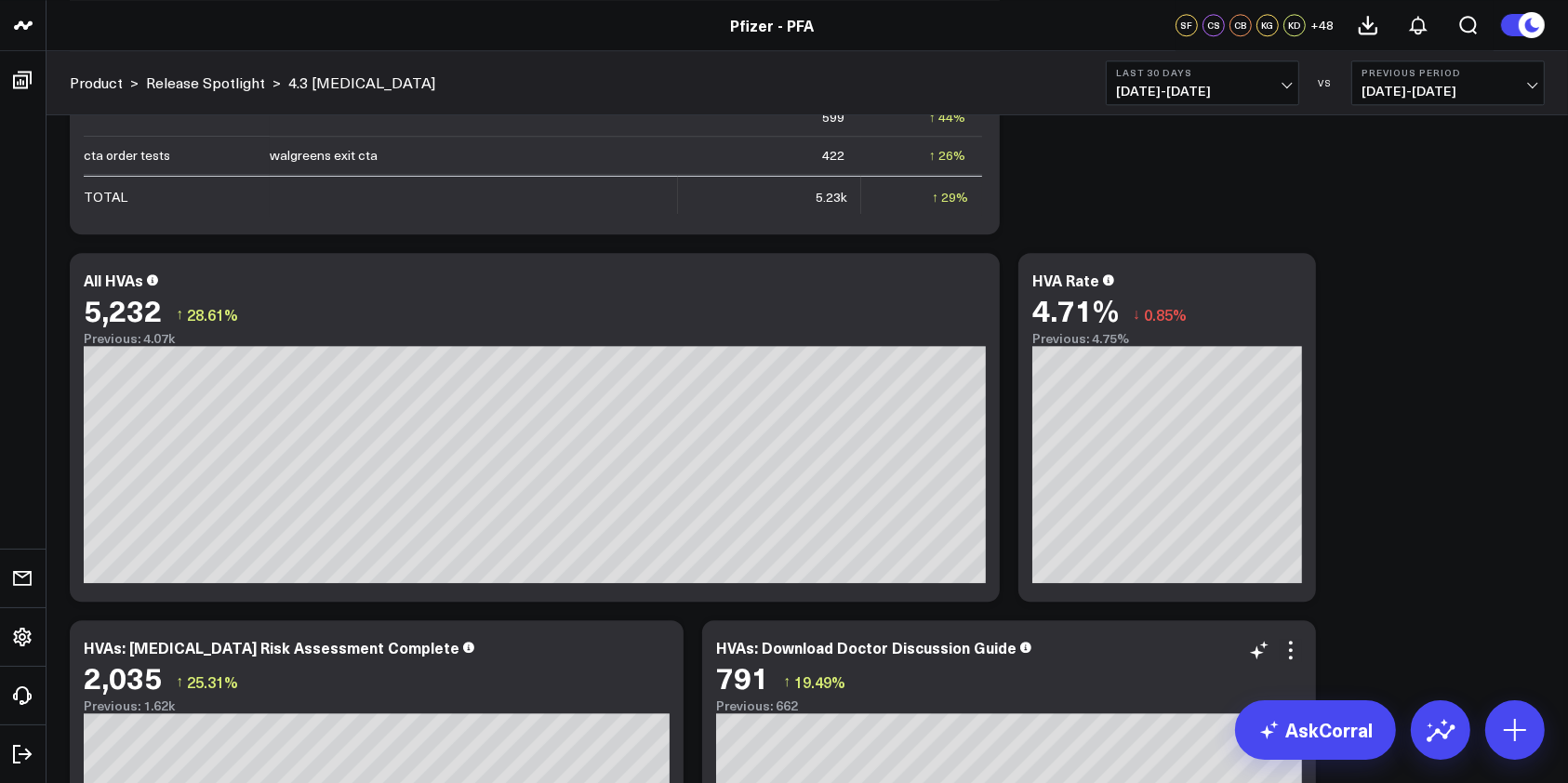
scroll to position [4846, 0]
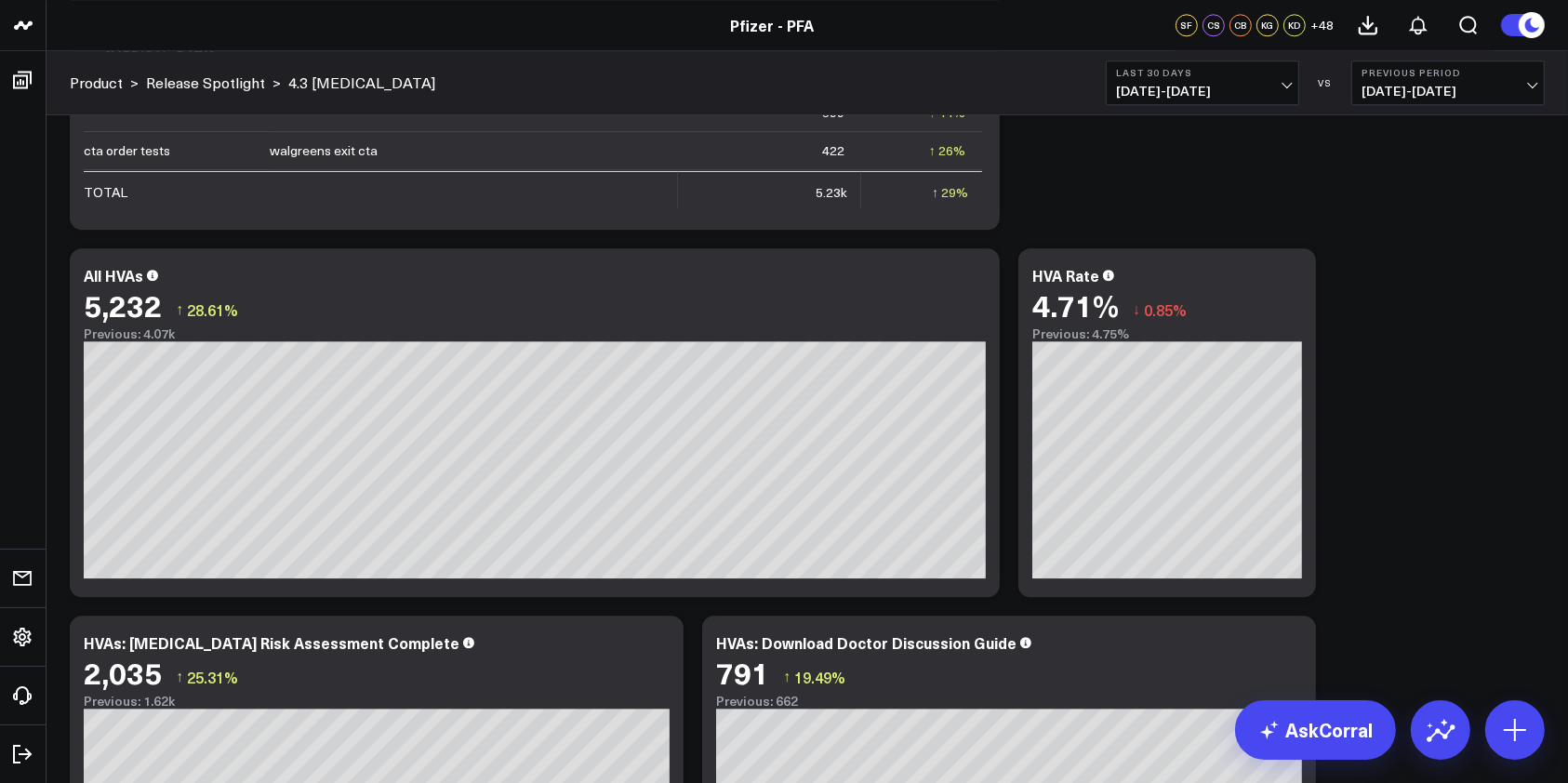
click at [1521, 93] on span "[DATE] - [DATE]" at bounding box center [1447, 92] width 173 height 15
click at [1399, 199] on link "YoY" at bounding box center [1448, 195] width 192 height 35
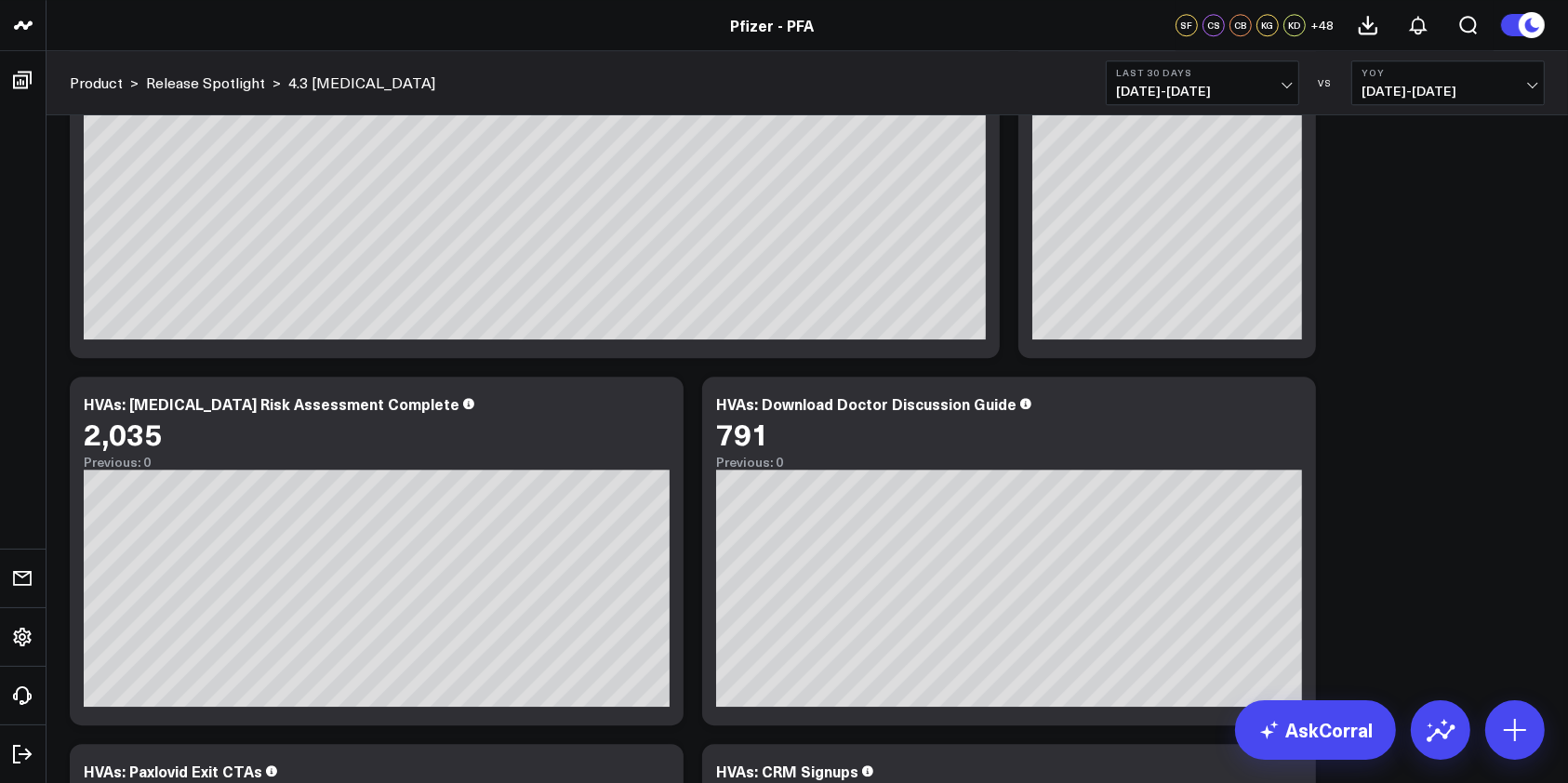
scroll to position [5706, 0]
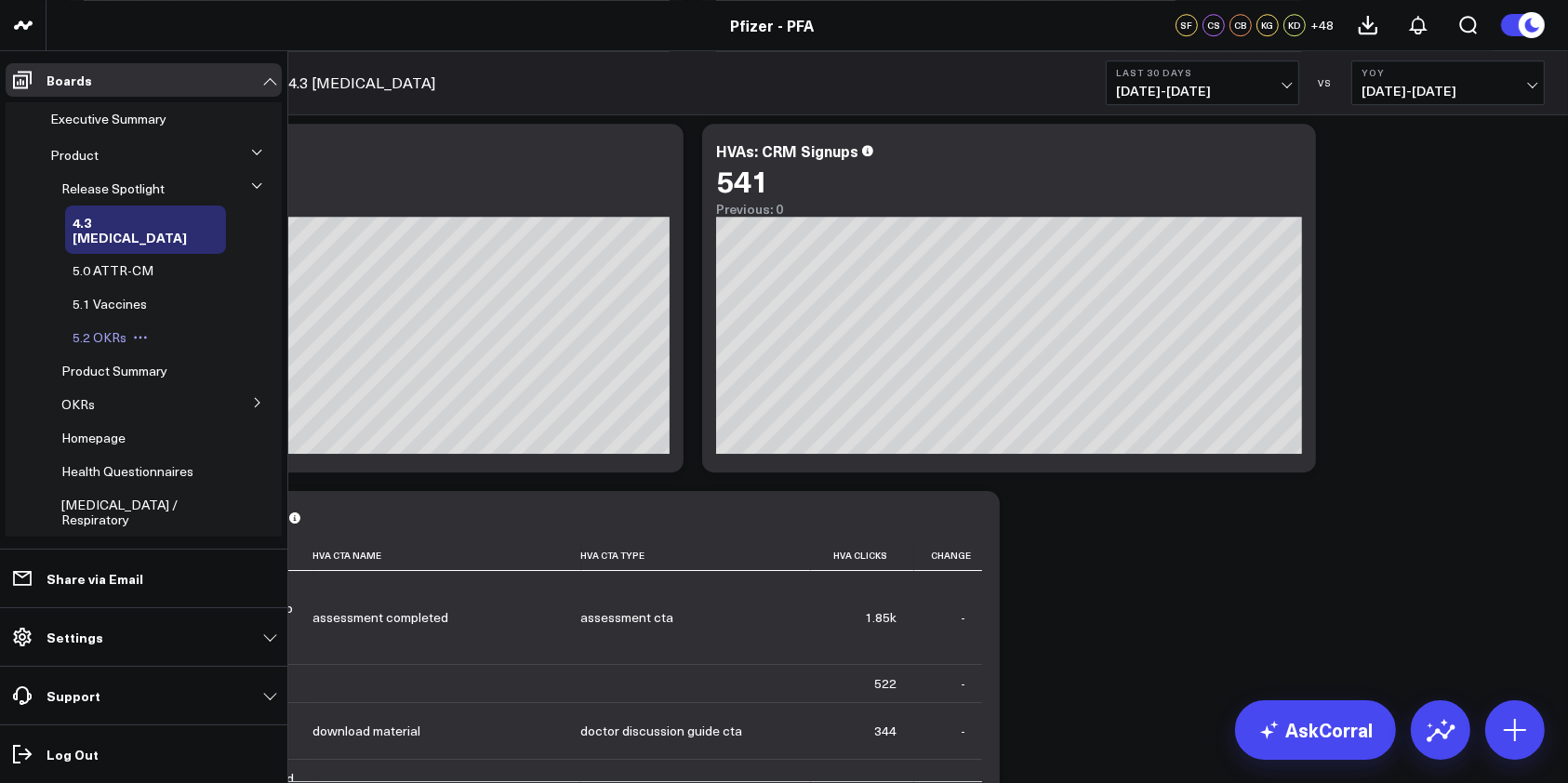
click at [104, 328] on span "5.2 OKRs" at bounding box center [99, 337] width 54 height 18
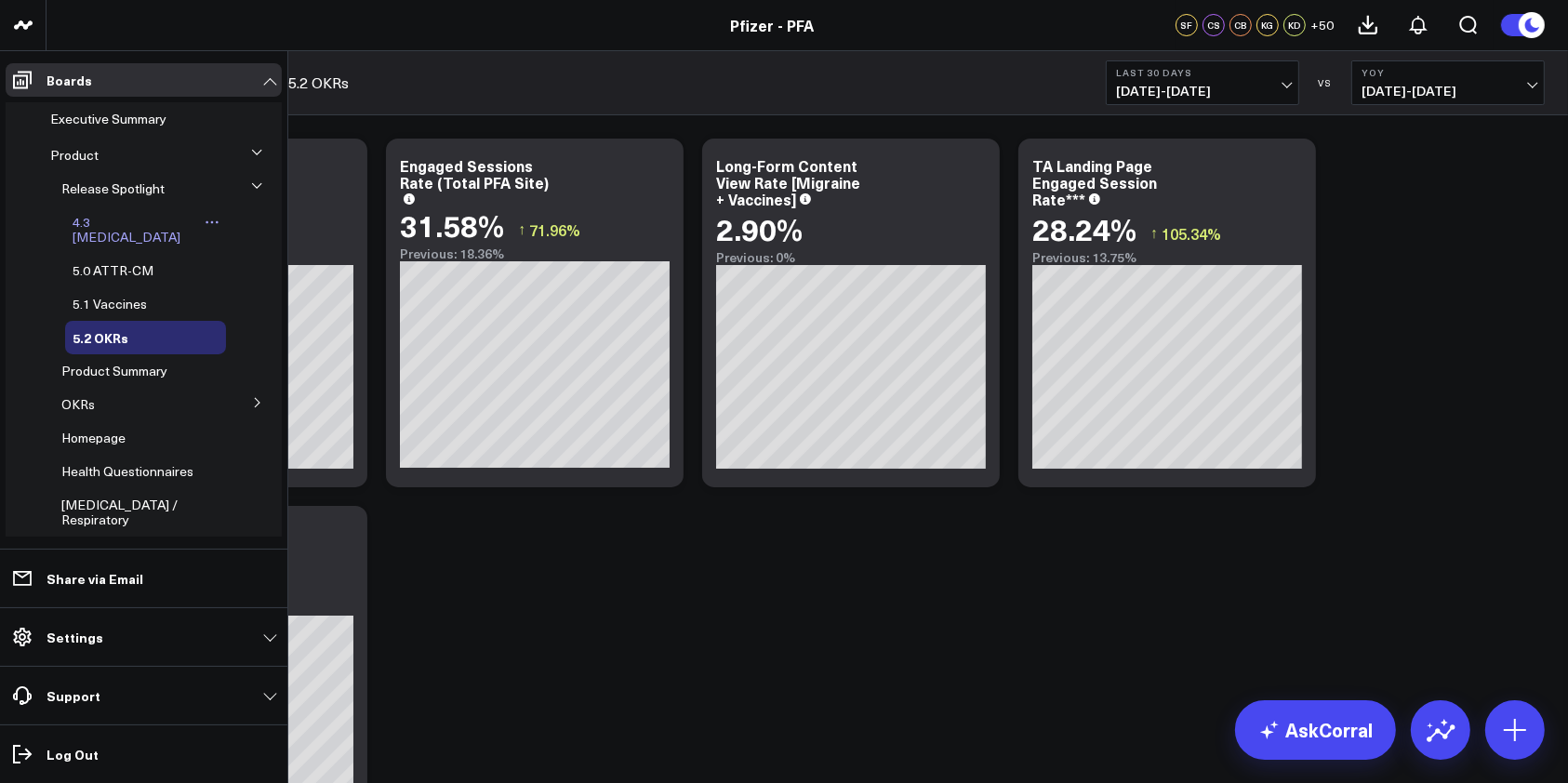
click at [97, 218] on span "4.3 [MEDICAL_DATA]" at bounding box center [126, 229] width 108 height 32
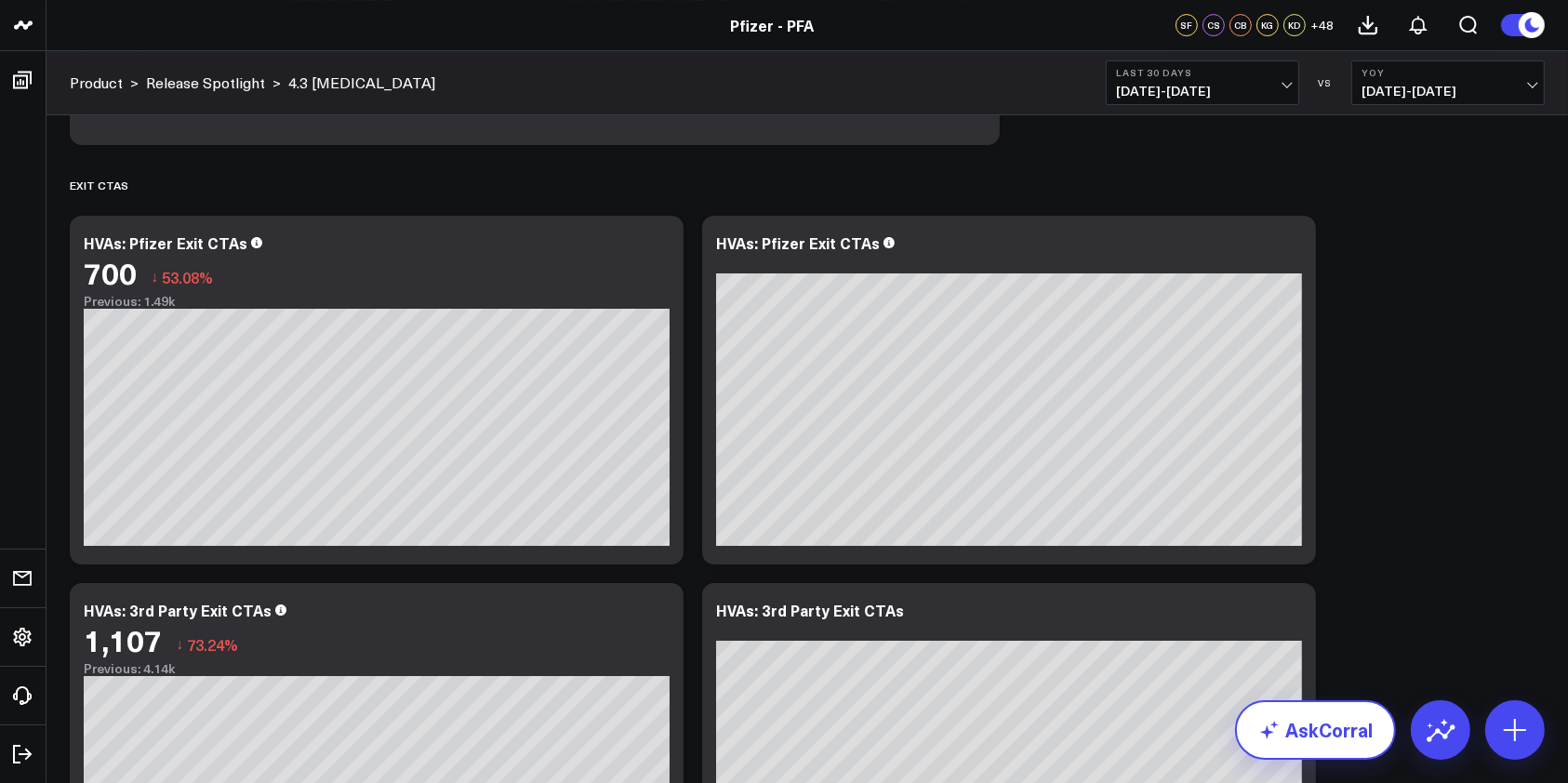
scroll to position [4474, 0]
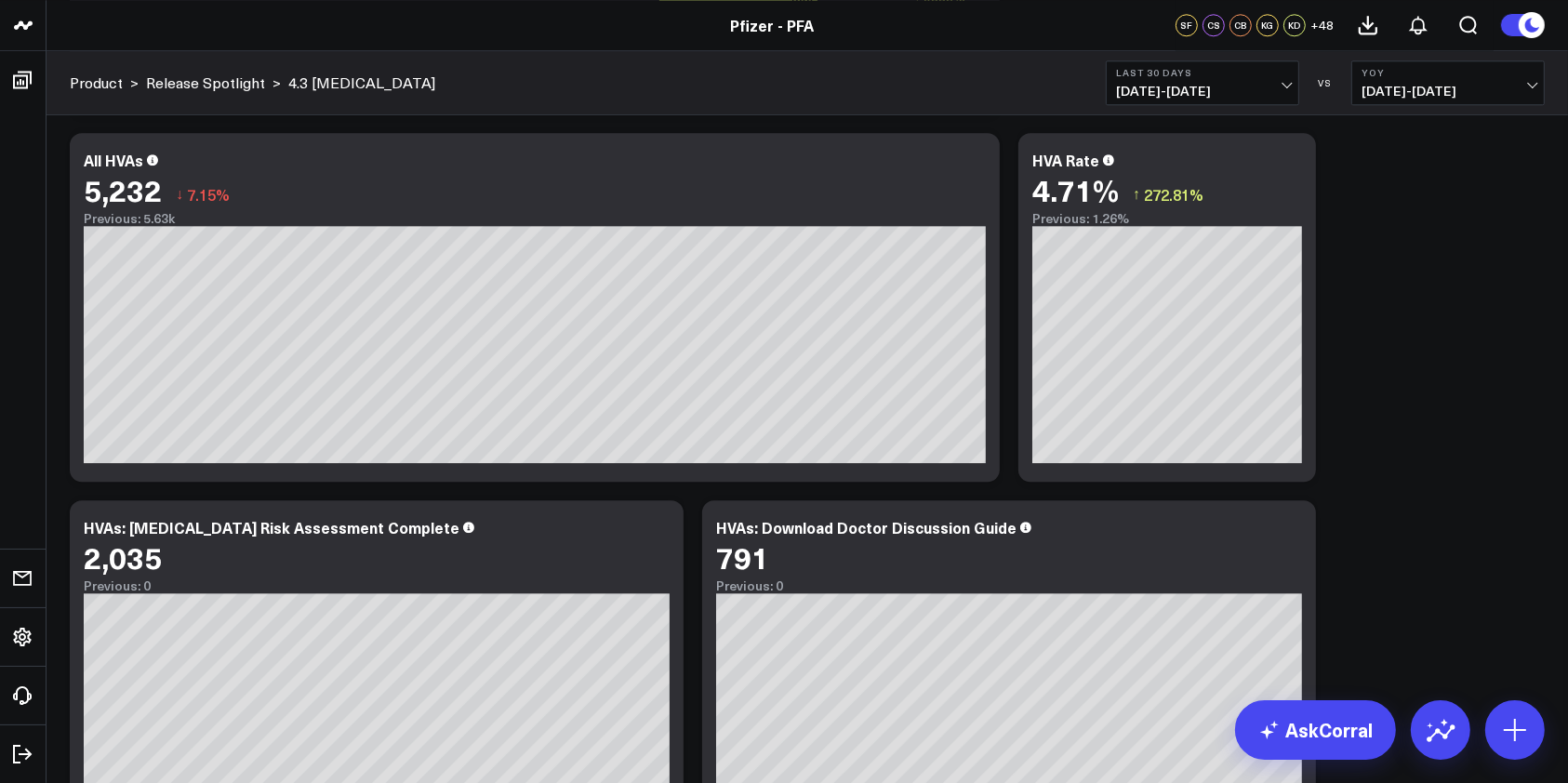
scroll to position [0, 0]
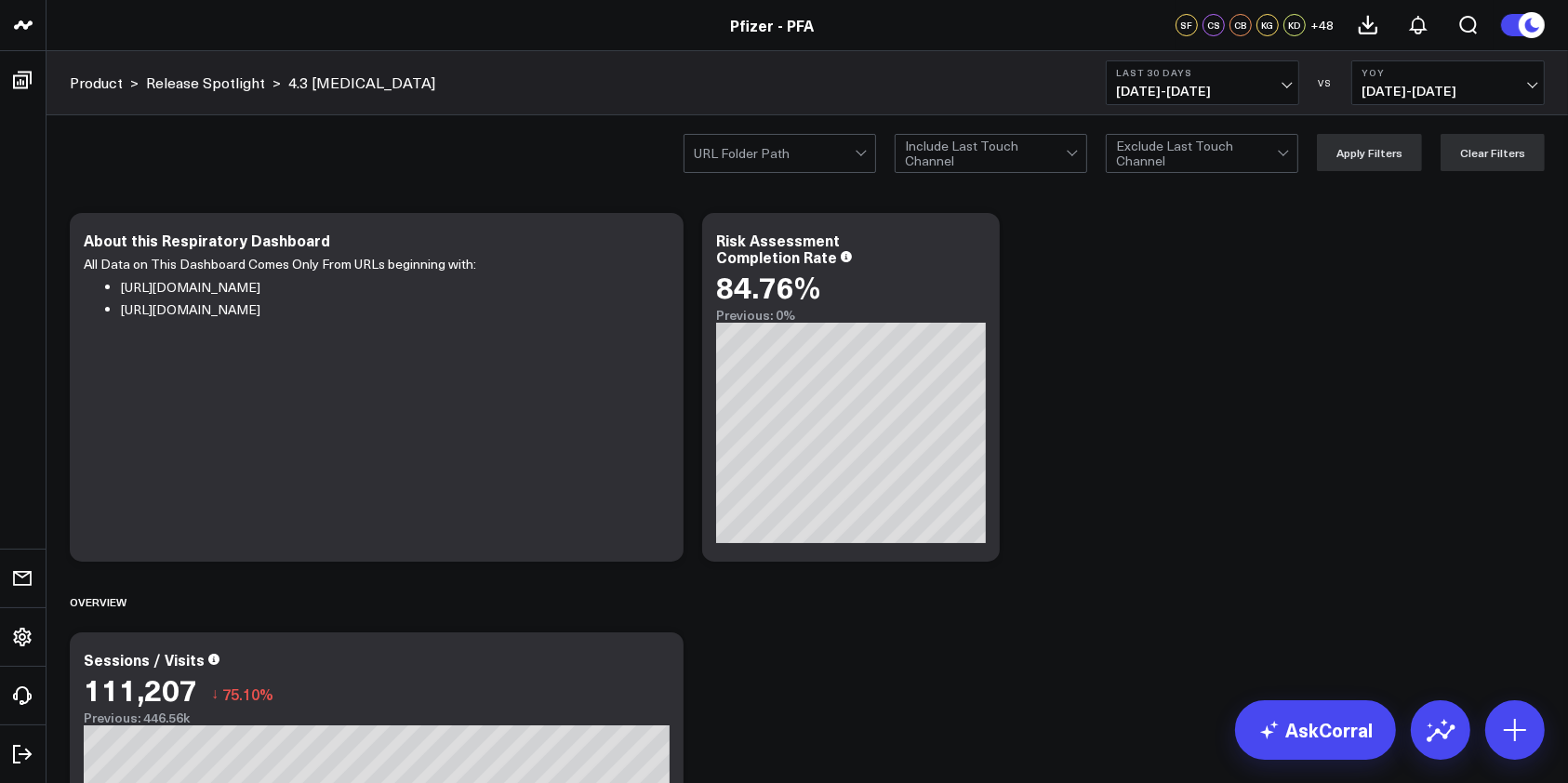
click at [865, 157] on div at bounding box center [862, 153] width 16 height 37
click at [1284, 89] on span "[DATE] - [DATE]" at bounding box center [1202, 92] width 173 height 15
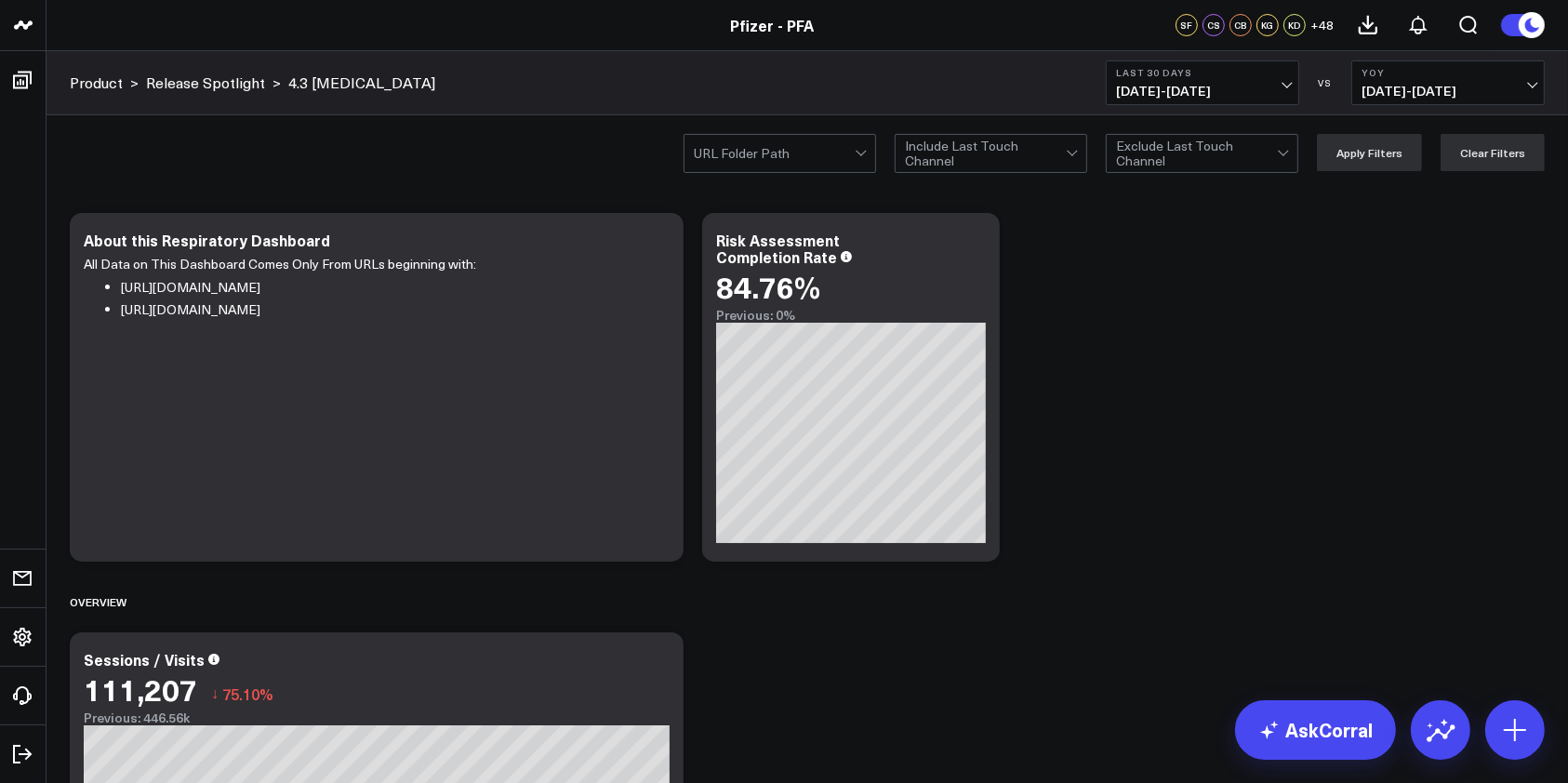
click at [1282, 91] on span "[DATE] - [DATE]" at bounding box center [1202, 92] width 173 height 15
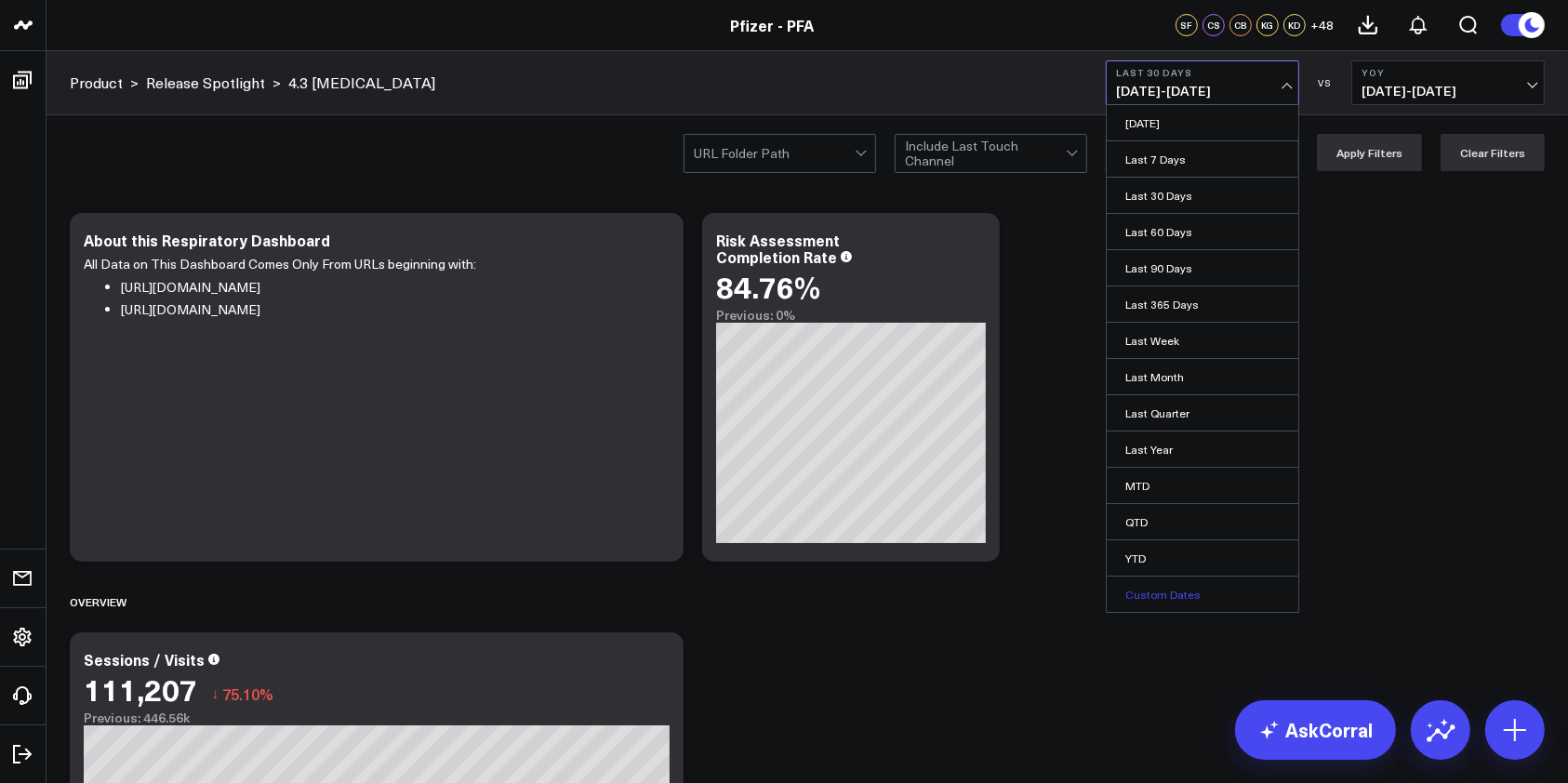
click at [1179, 590] on link "Custom Dates" at bounding box center [1202, 594] width 192 height 35
select select "8"
select select "2025"
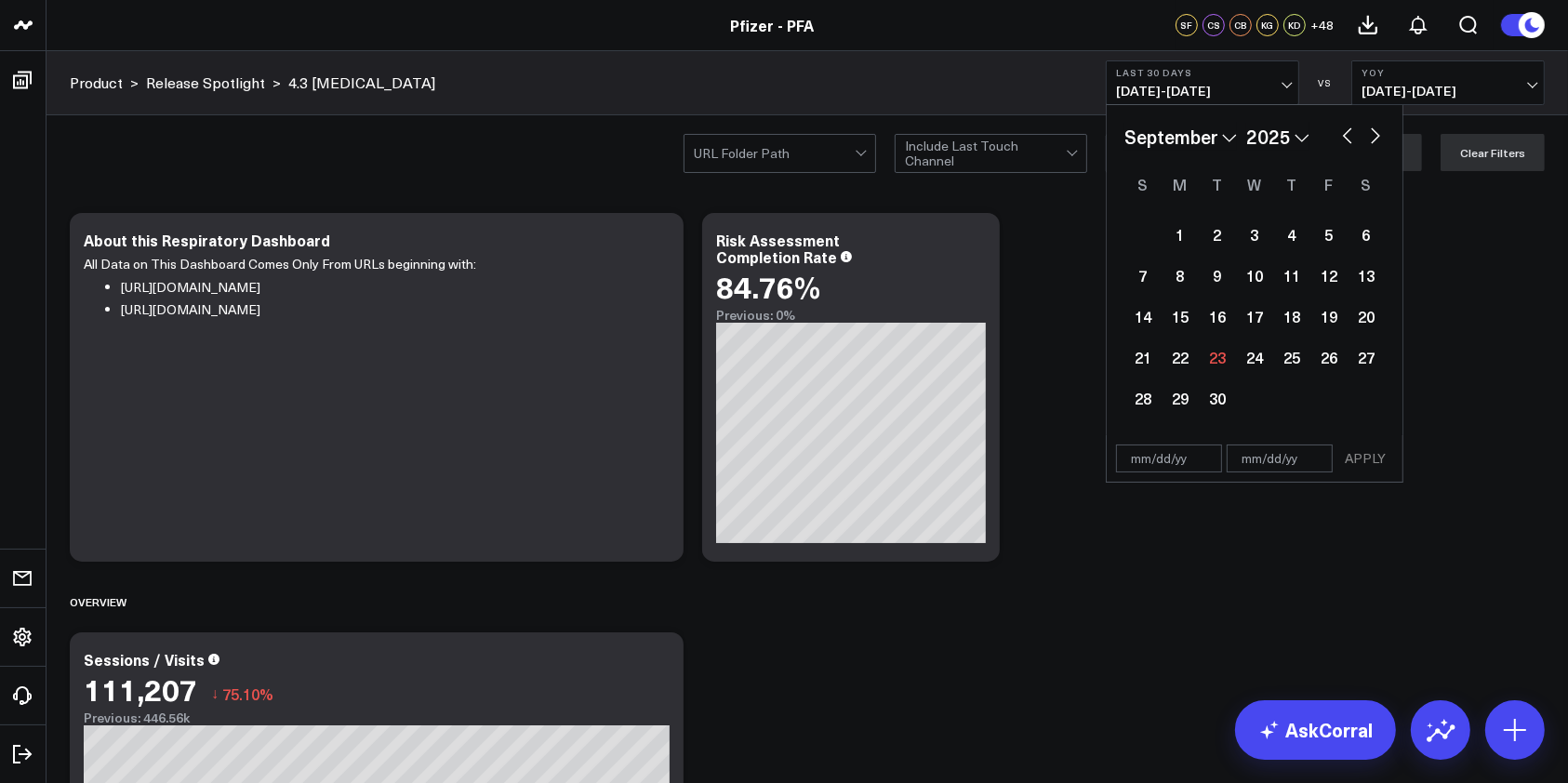
click at [1350, 138] on button "button" at bounding box center [1347, 134] width 18 height 22
select select "7"
select select "2025"
click at [1344, 138] on button "button" at bounding box center [1347, 134] width 18 height 22
select select "6"
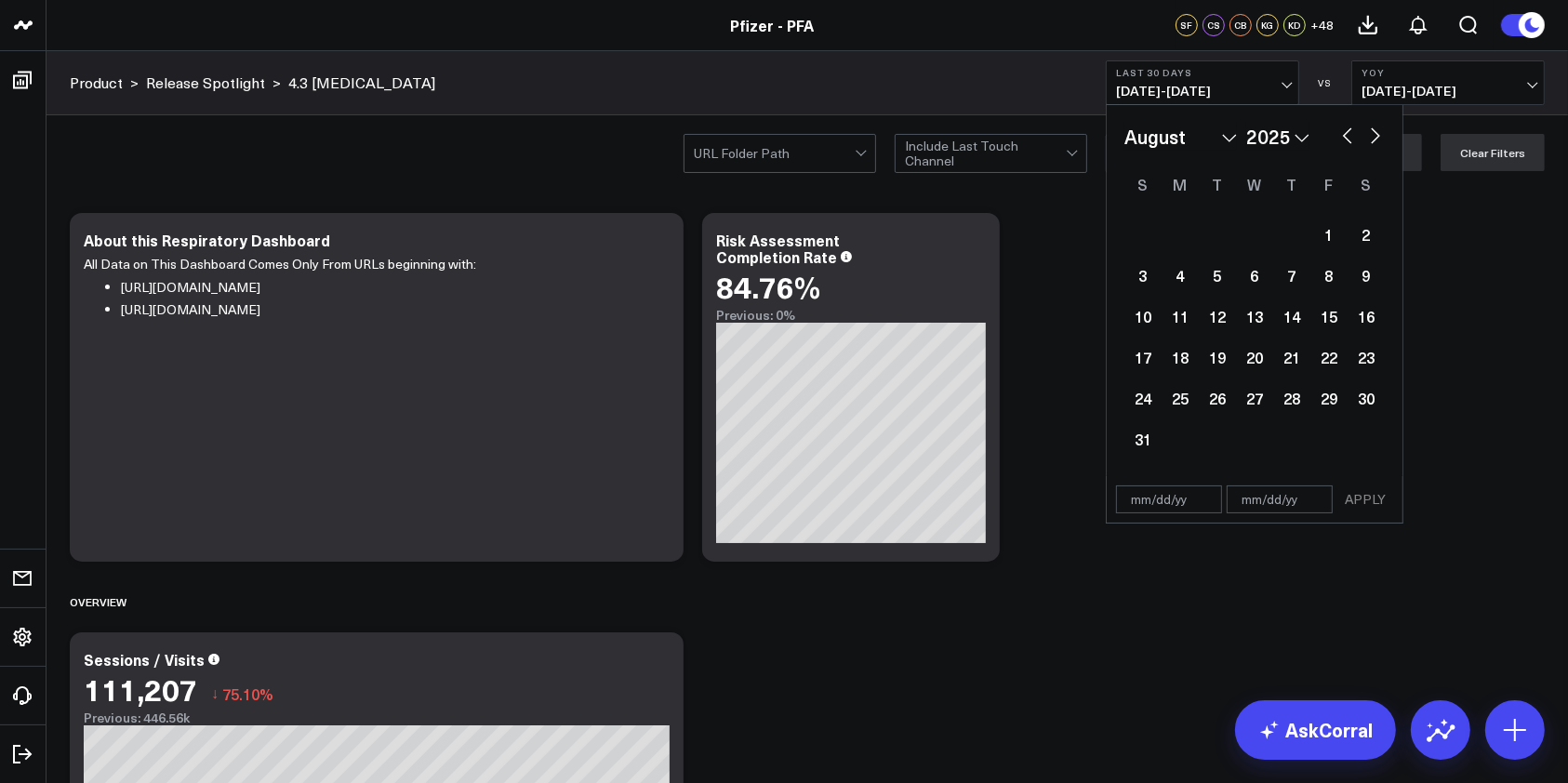
select select "2025"
click at [1175, 272] on div "7" at bounding box center [1180, 275] width 37 height 37
type input "[DATE]"
select select "6"
select select "2025"
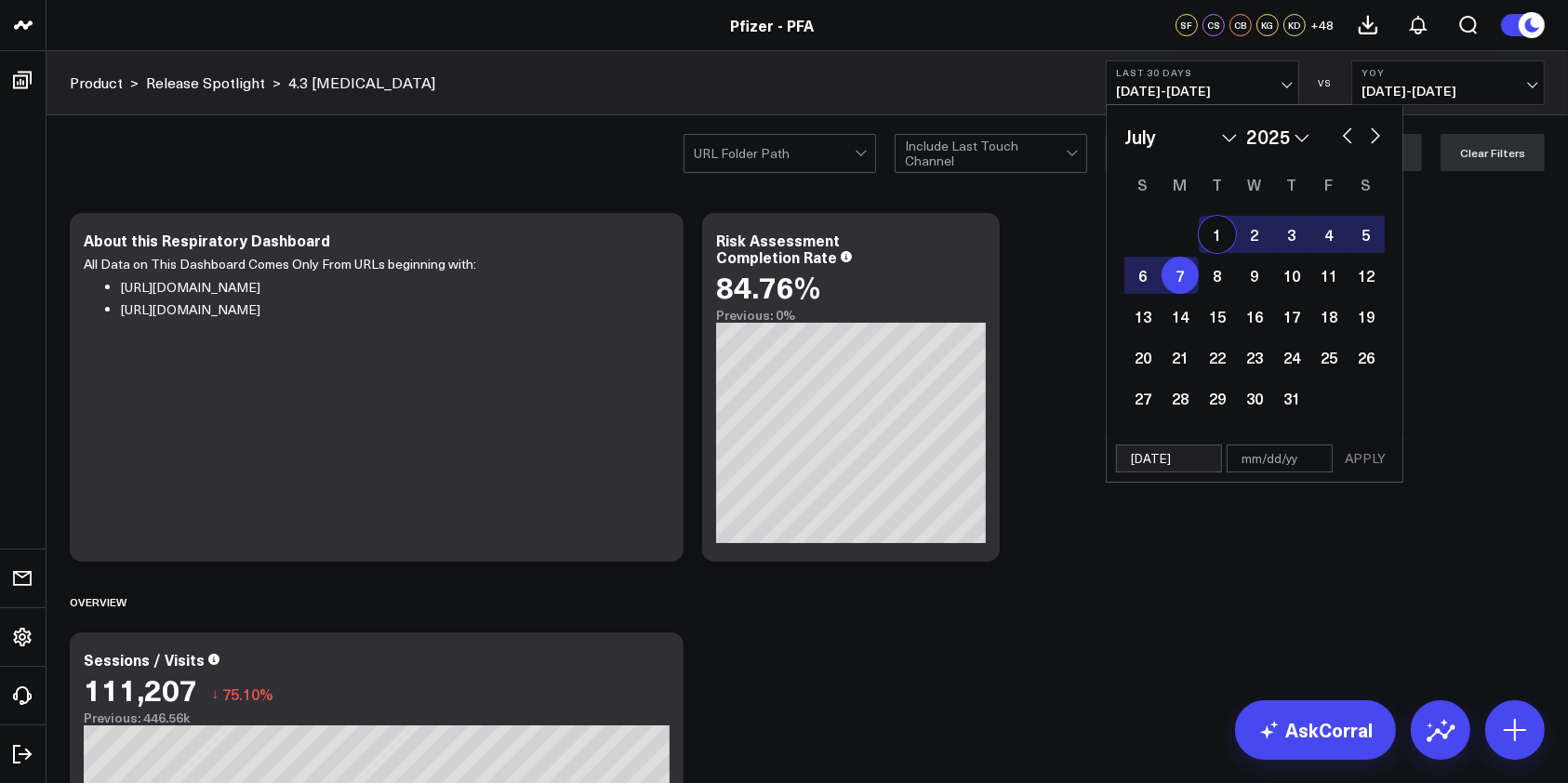
click at [1372, 139] on button "button" at bounding box center [1374, 134] width 18 height 22
select select "7"
select select "2025"
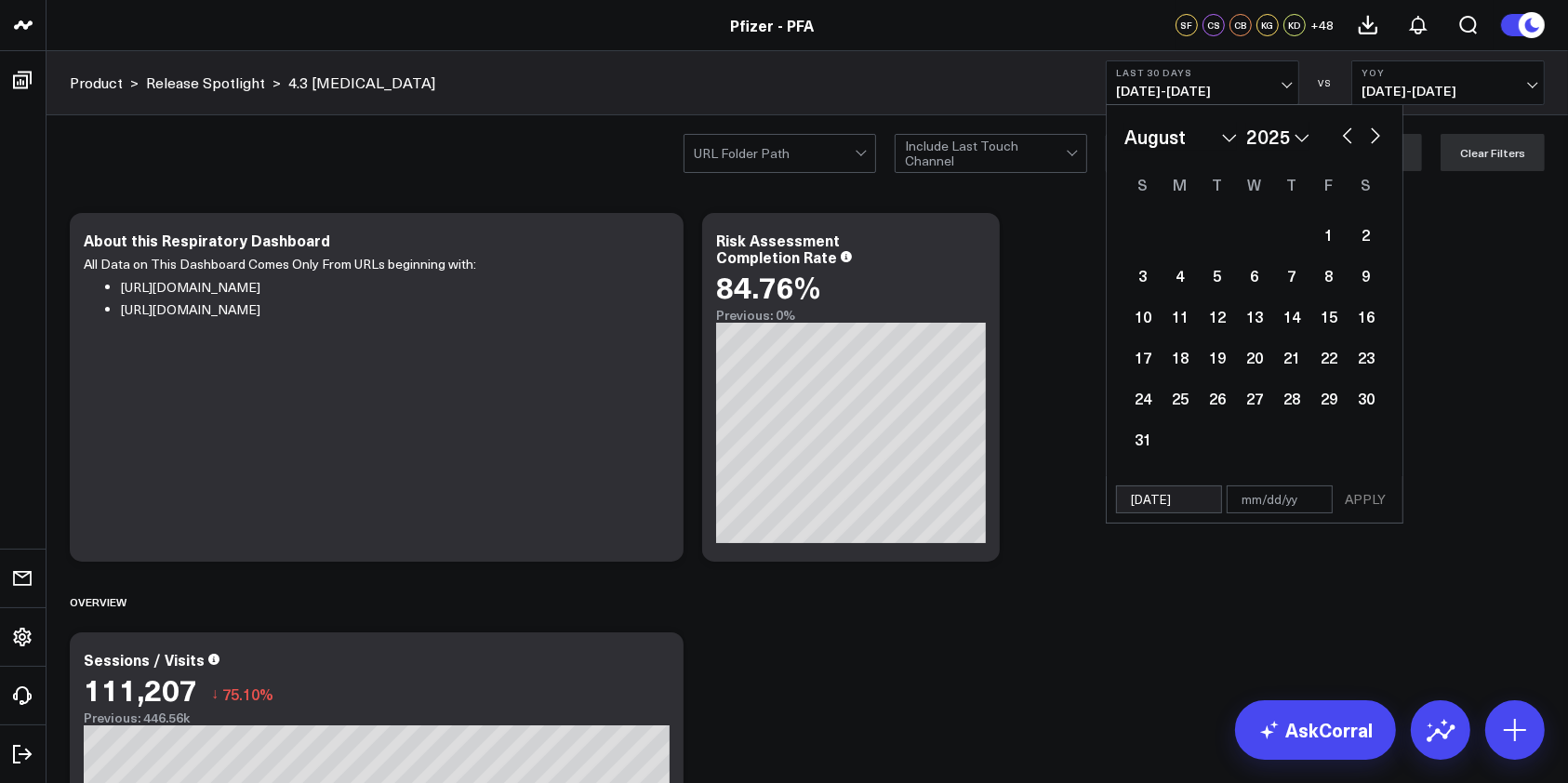
click at [1372, 139] on button "button" at bounding box center [1374, 134] width 18 height 22
select select "8"
select select "2025"
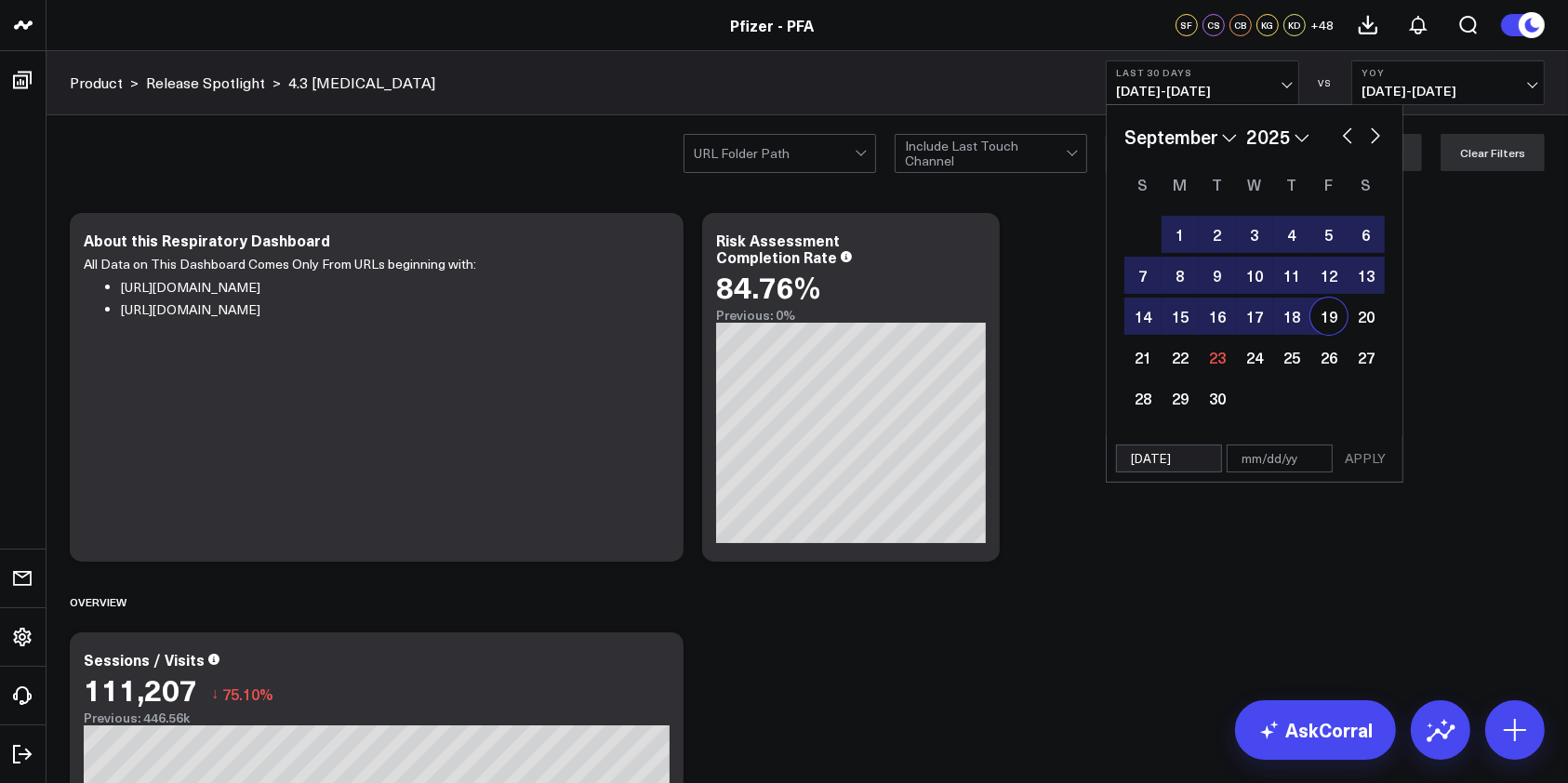
click at [1336, 319] on div "19" at bounding box center [1328, 316] width 37 height 37
type input "[DATE]"
select select "8"
select select "2025"
click at [1366, 456] on button "APPLY" at bounding box center [1365, 458] width 55 height 28
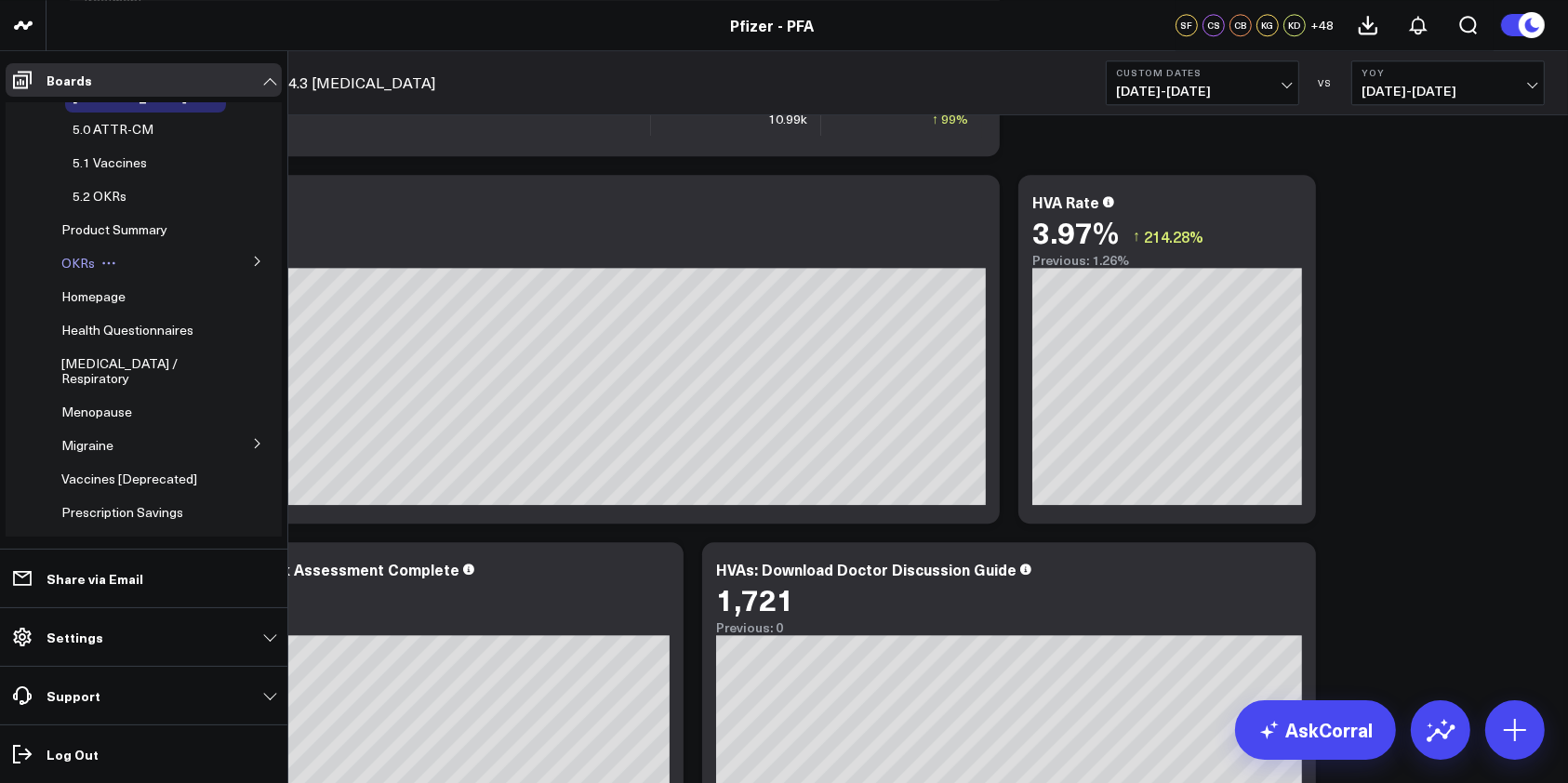
scroll to position [265, 0]
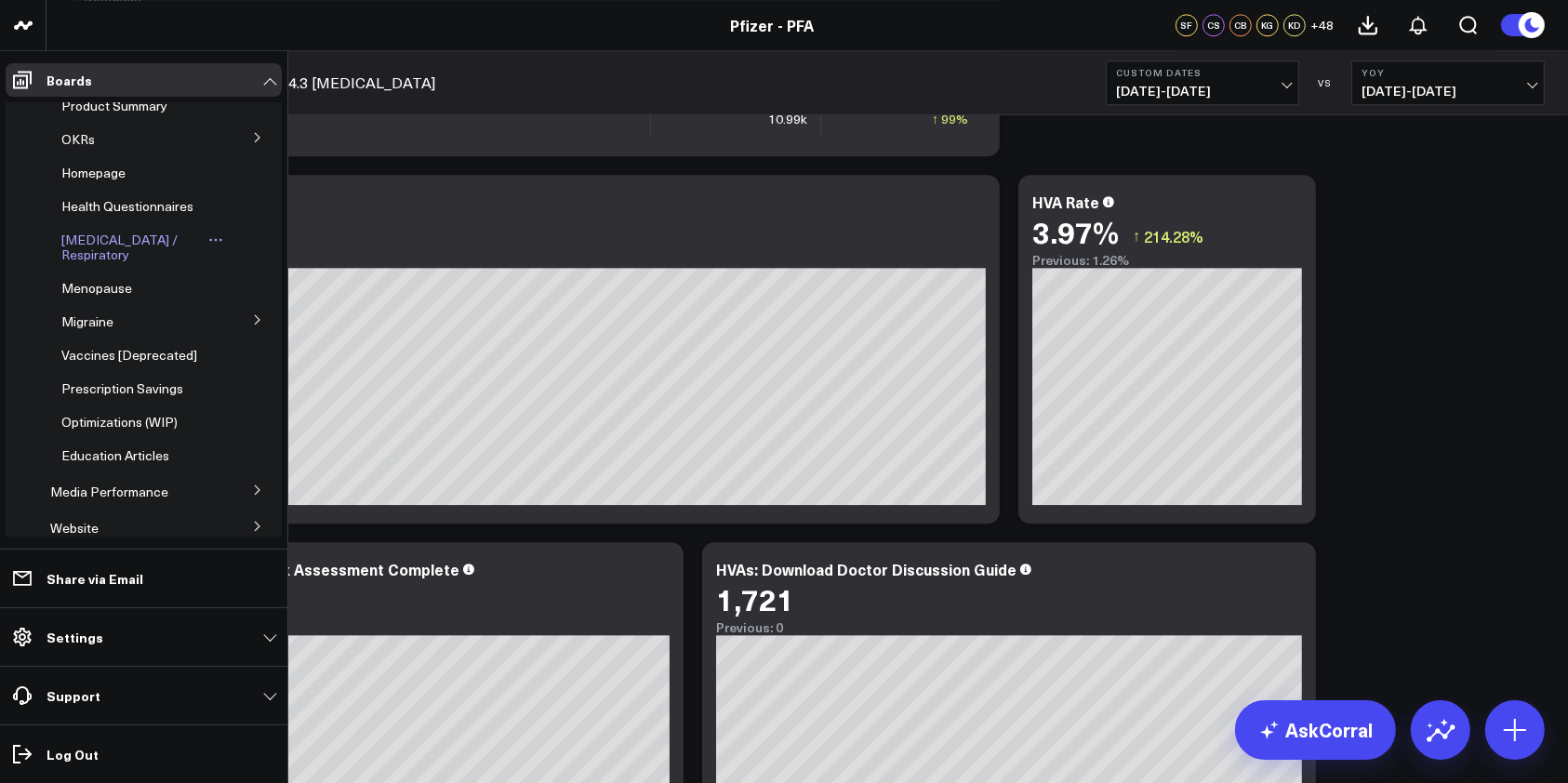
click at [88, 248] on span "[MEDICAL_DATA] / Respiratory" at bounding box center [119, 247] width 116 height 32
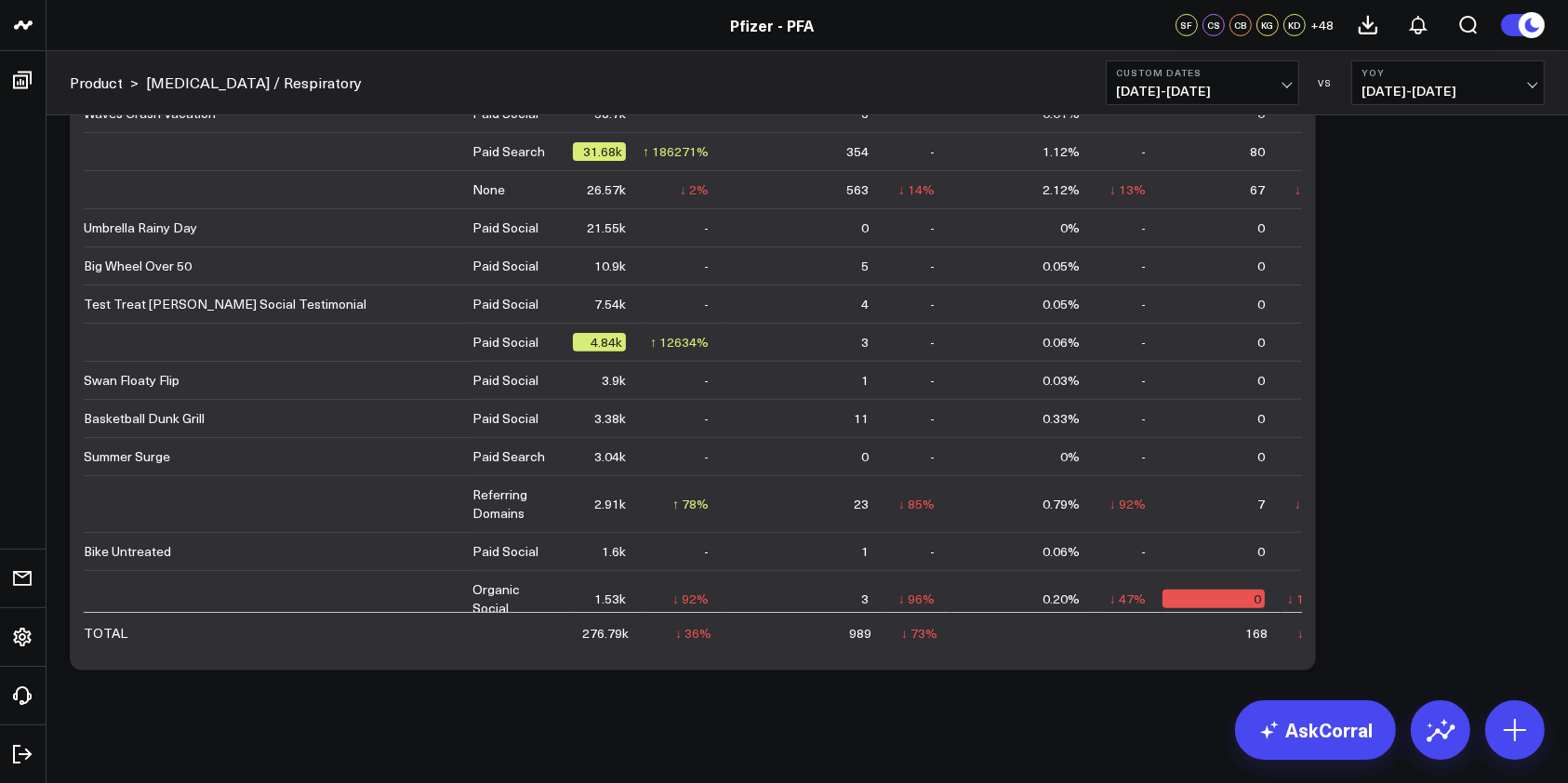
scroll to position [7604, 0]
